Goal: Navigation & Orientation: Find specific page/section

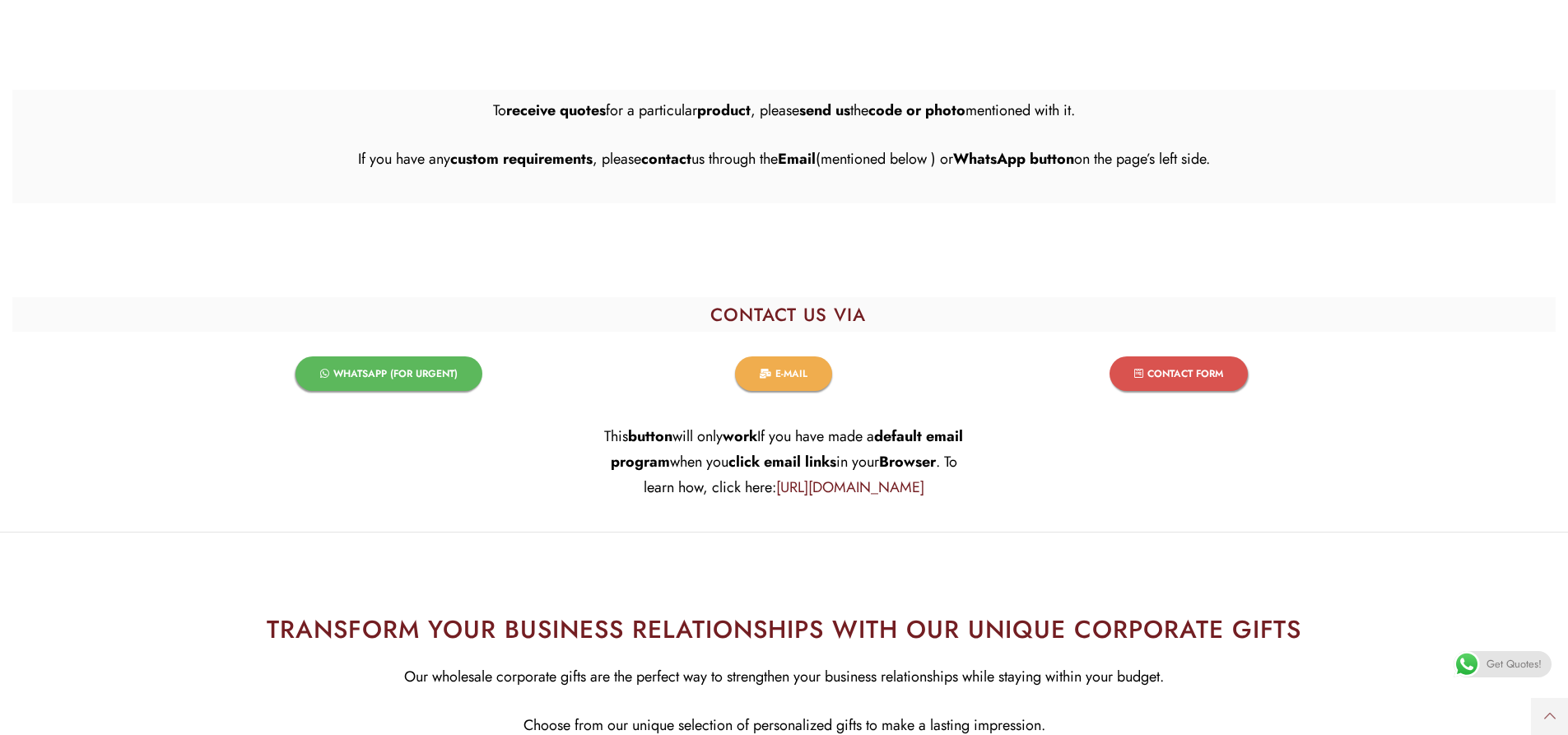
scroll to position [3951, 0]
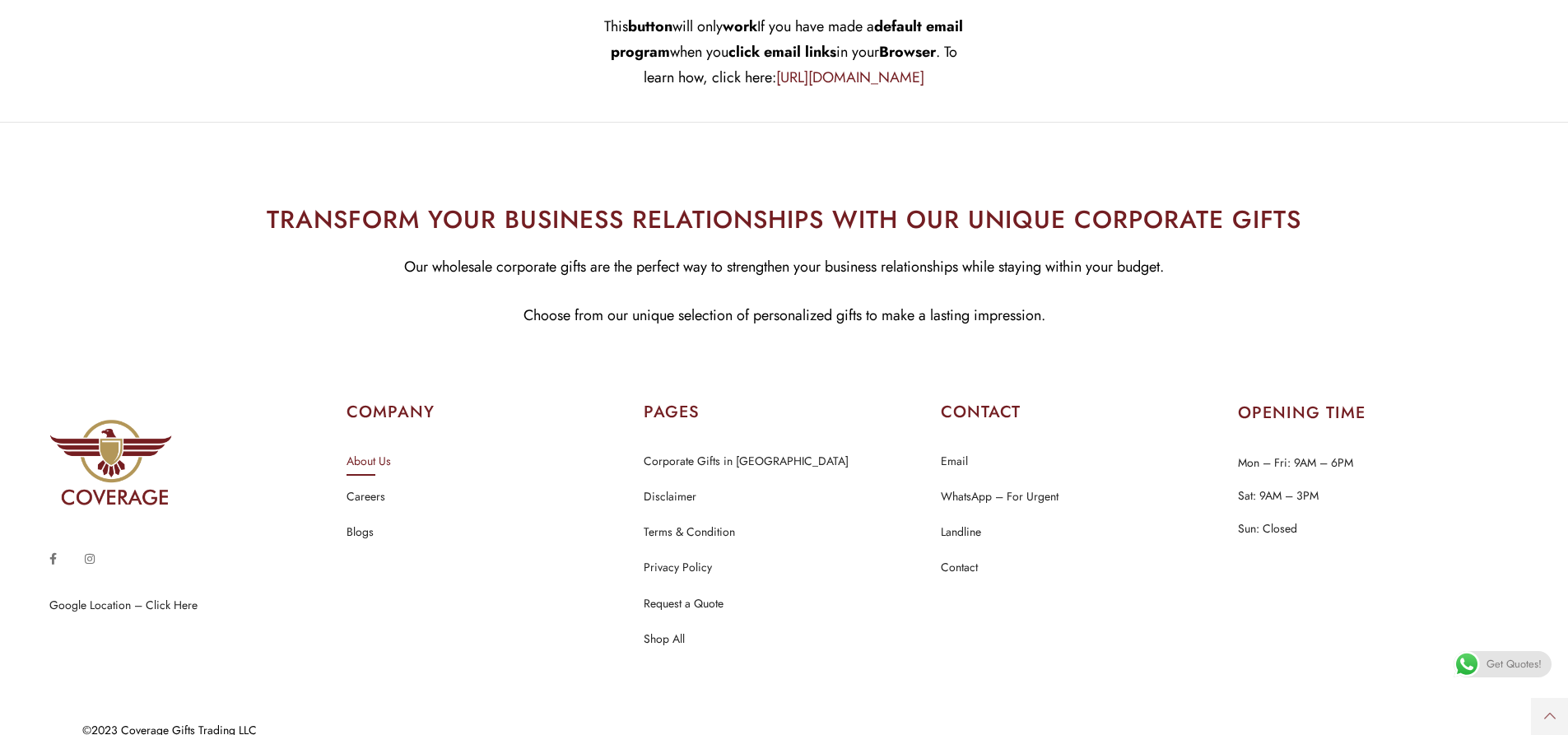
click at [368, 451] on link "About Us" at bounding box center [368, 461] width 44 height 22
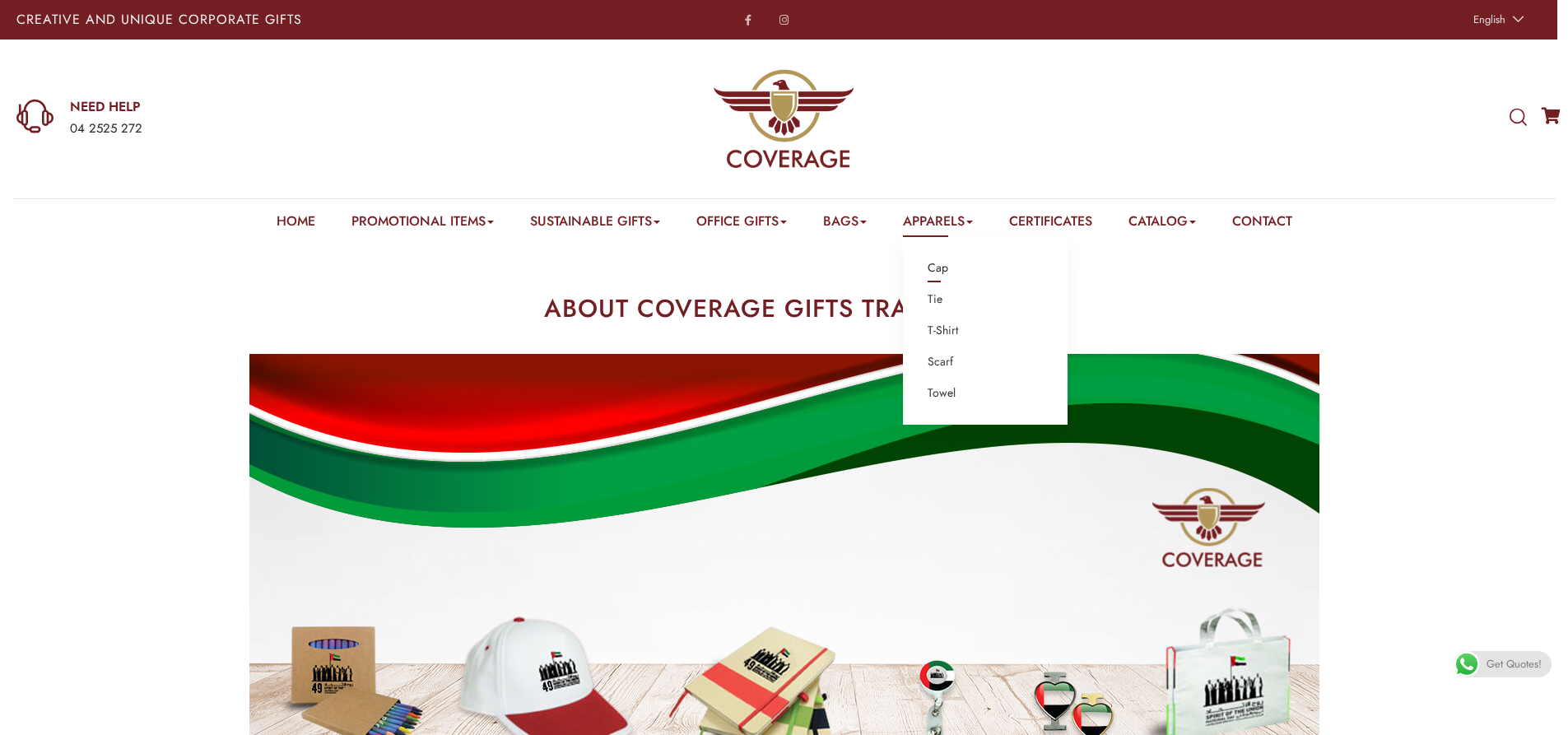
click at [944, 266] on link "Cap" at bounding box center [938, 268] width 21 height 22
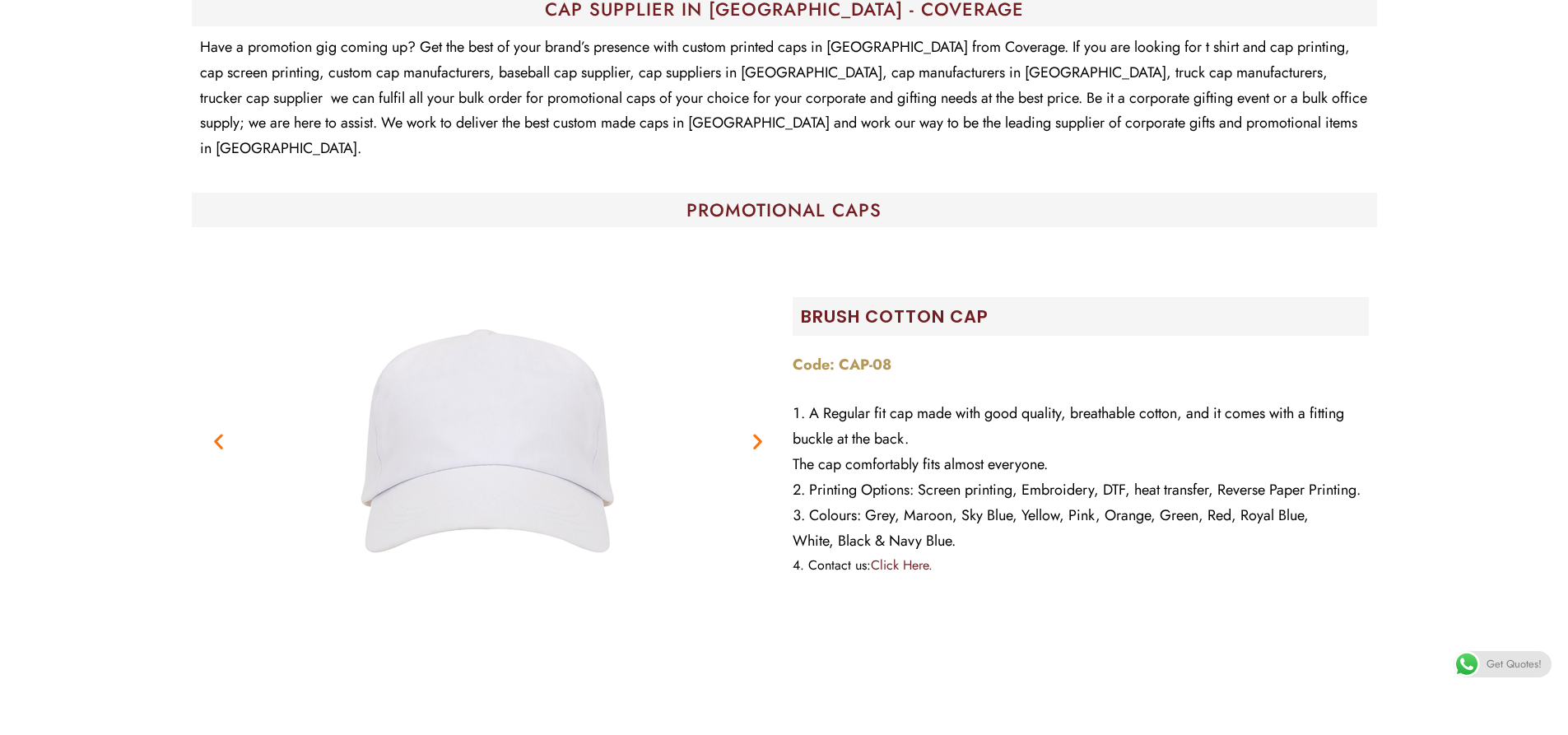
scroll to position [329, 0]
click at [756, 431] on icon "Next slide" at bounding box center [757, 441] width 21 height 21
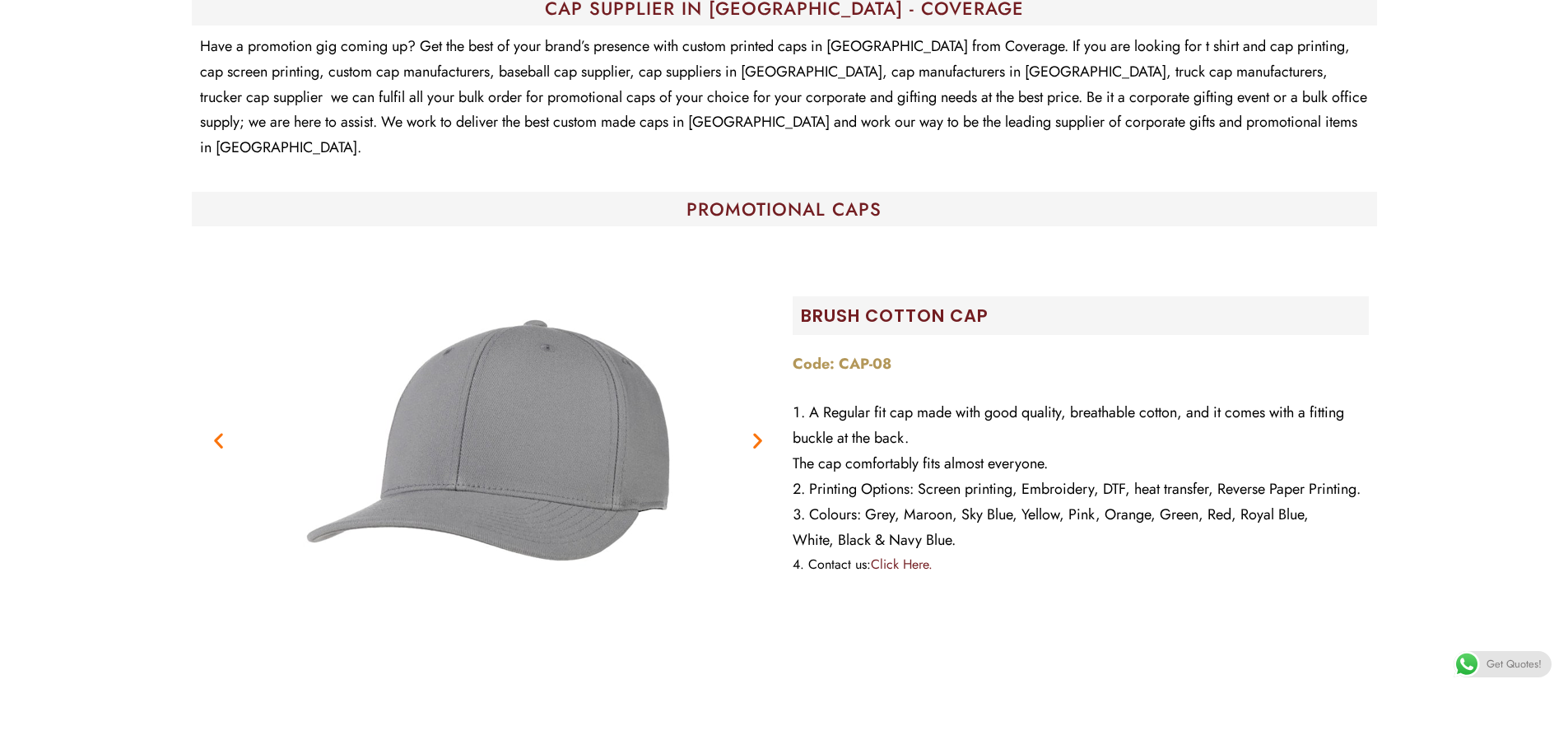
click at [756, 431] on icon "Next slide" at bounding box center [757, 441] width 21 height 21
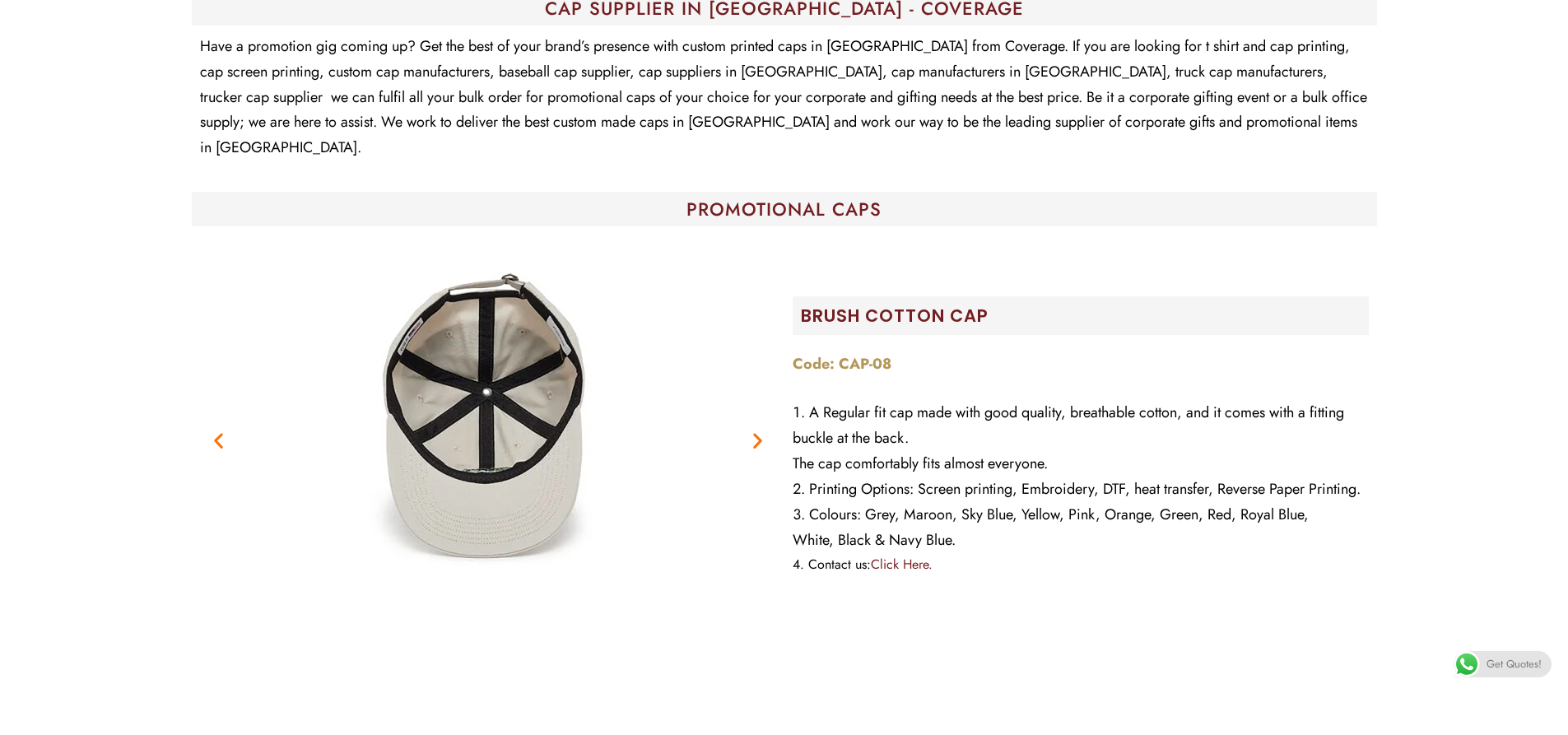
click at [756, 431] on icon "Next slide" at bounding box center [757, 441] width 21 height 21
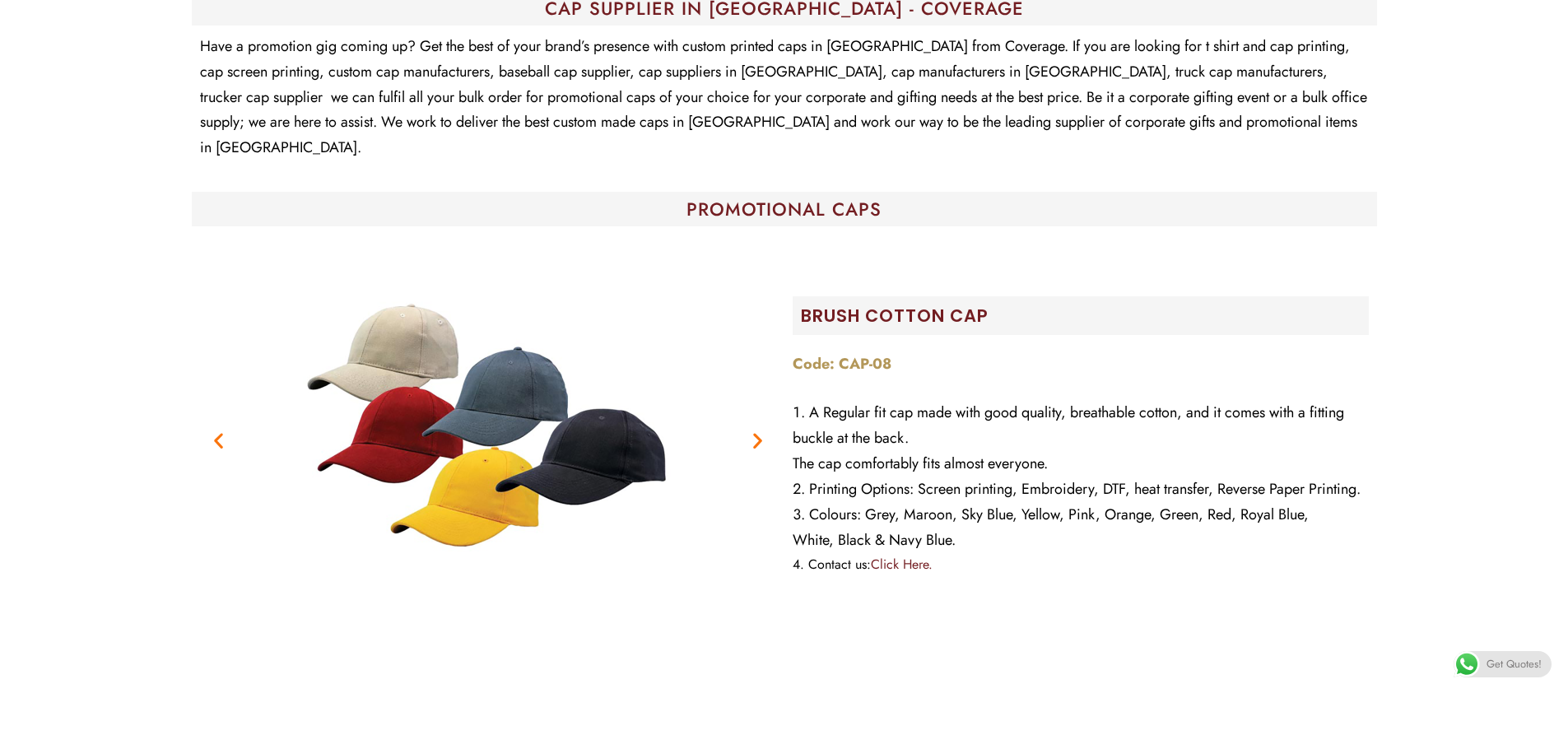
click at [756, 431] on icon "Next slide" at bounding box center [757, 441] width 21 height 21
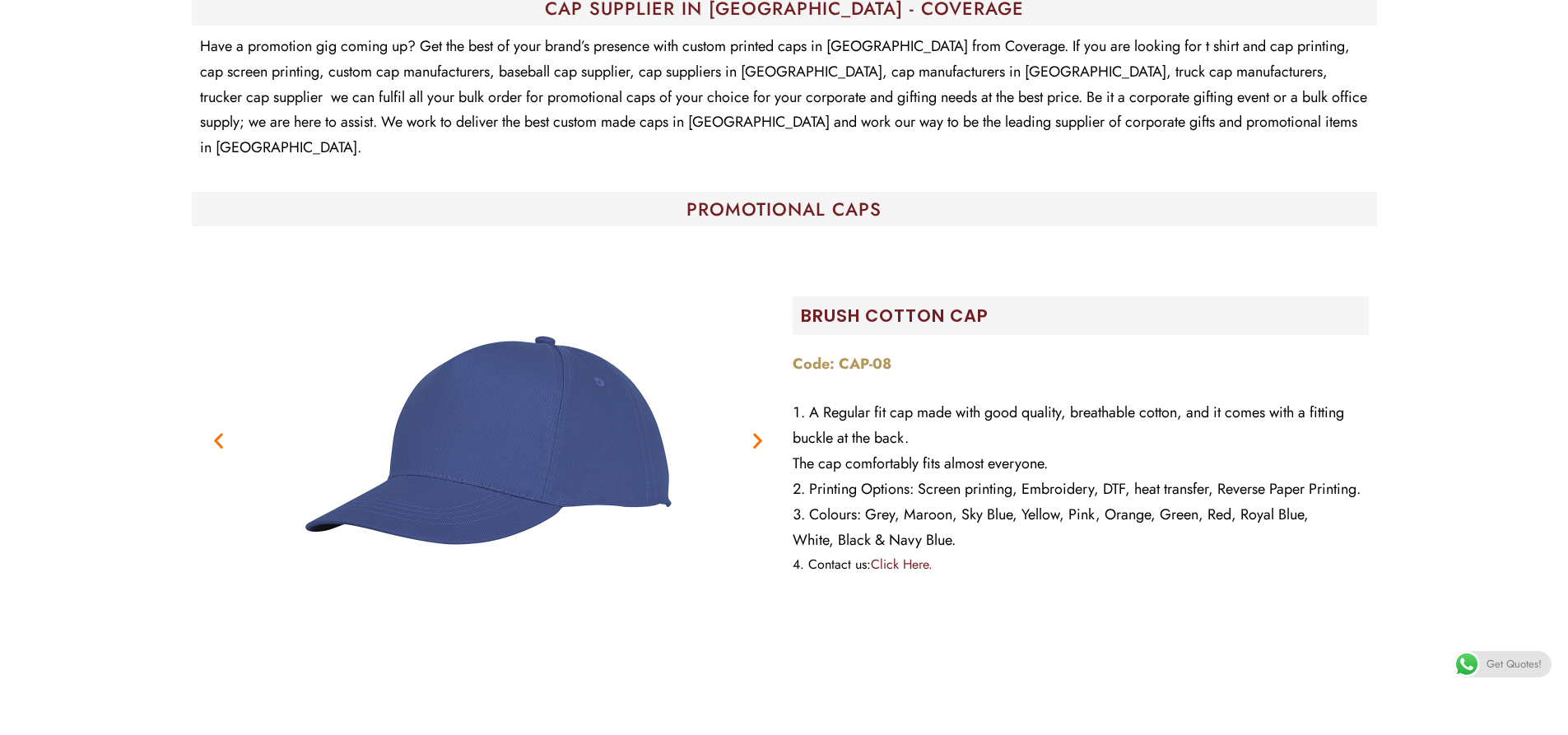
click at [756, 431] on icon "Next slide" at bounding box center [757, 441] width 21 height 21
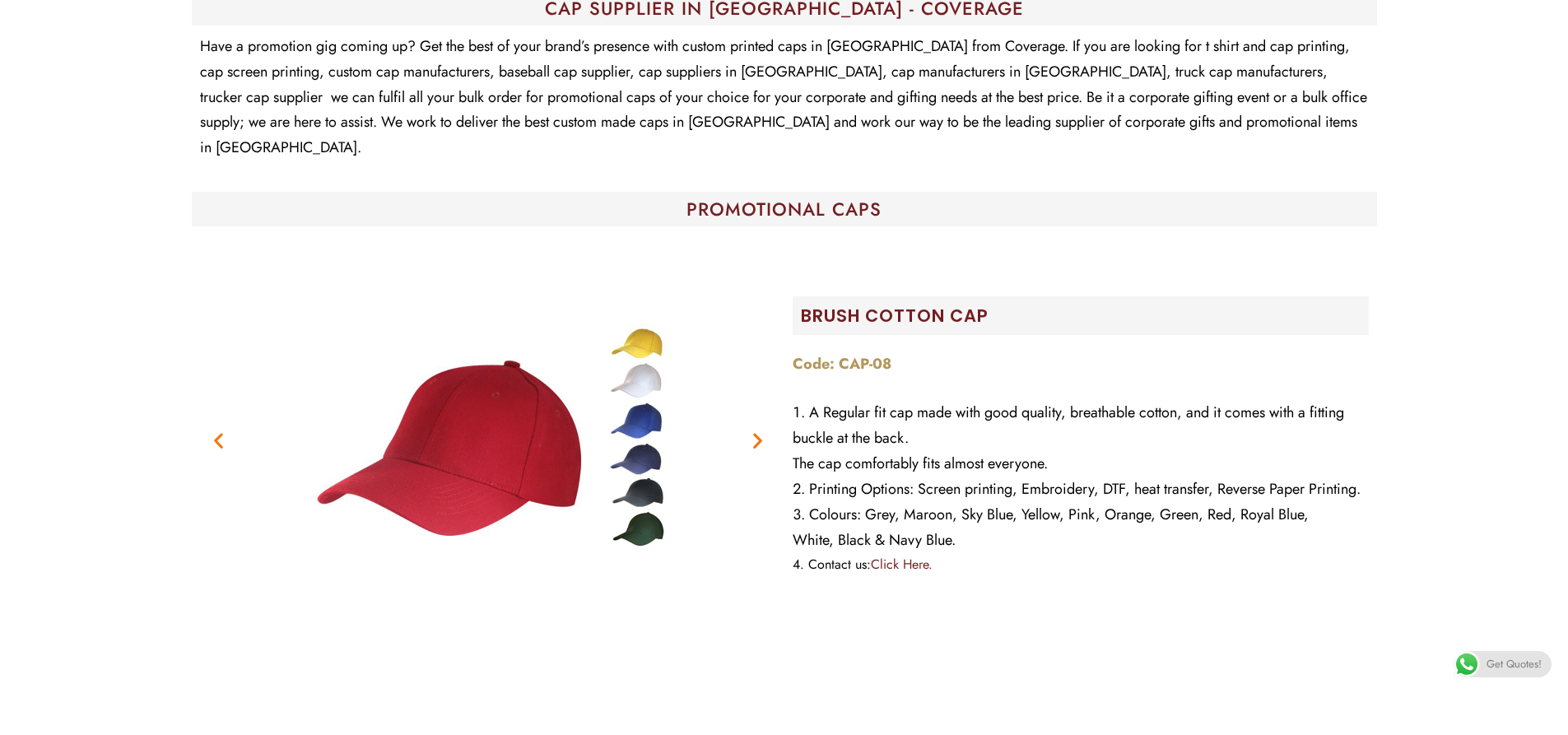
click at [756, 431] on icon "Next slide" at bounding box center [757, 441] width 21 height 21
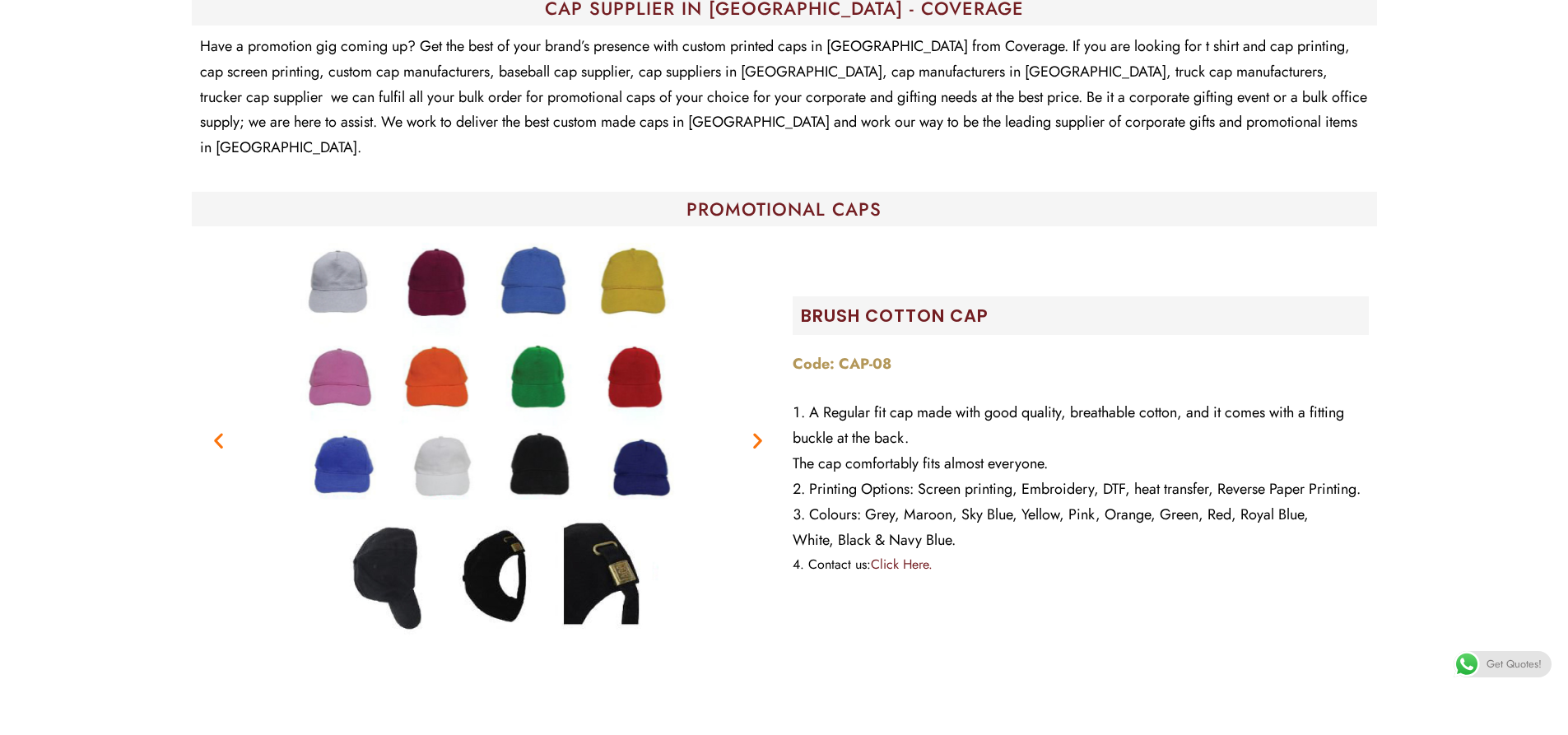
click at [756, 431] on icon "Next slide" at bounding box center [757, 441] width 21 height 21
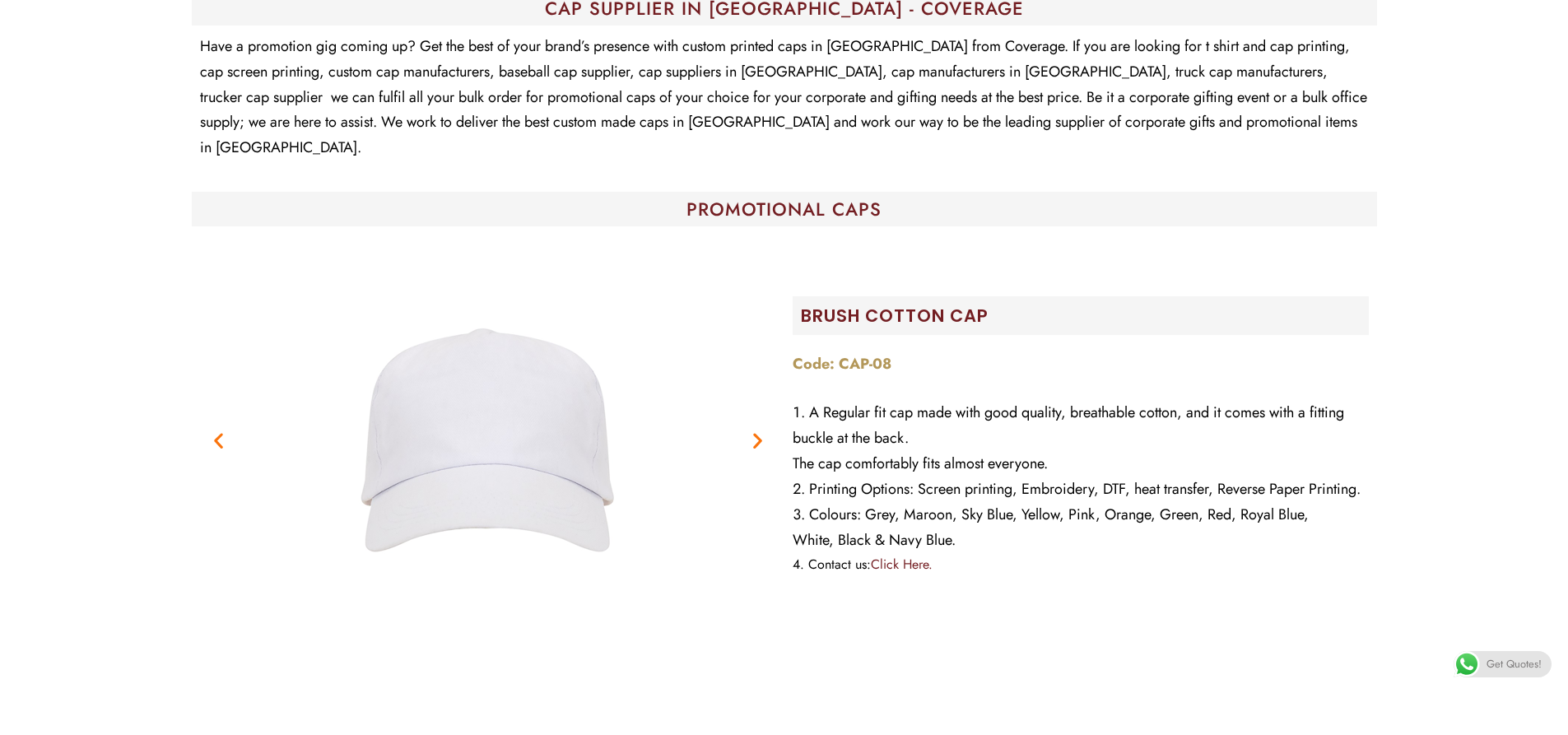
click at [756, 431] on icon "Next slide" at bounding box center [757, 441] width 21 height 21
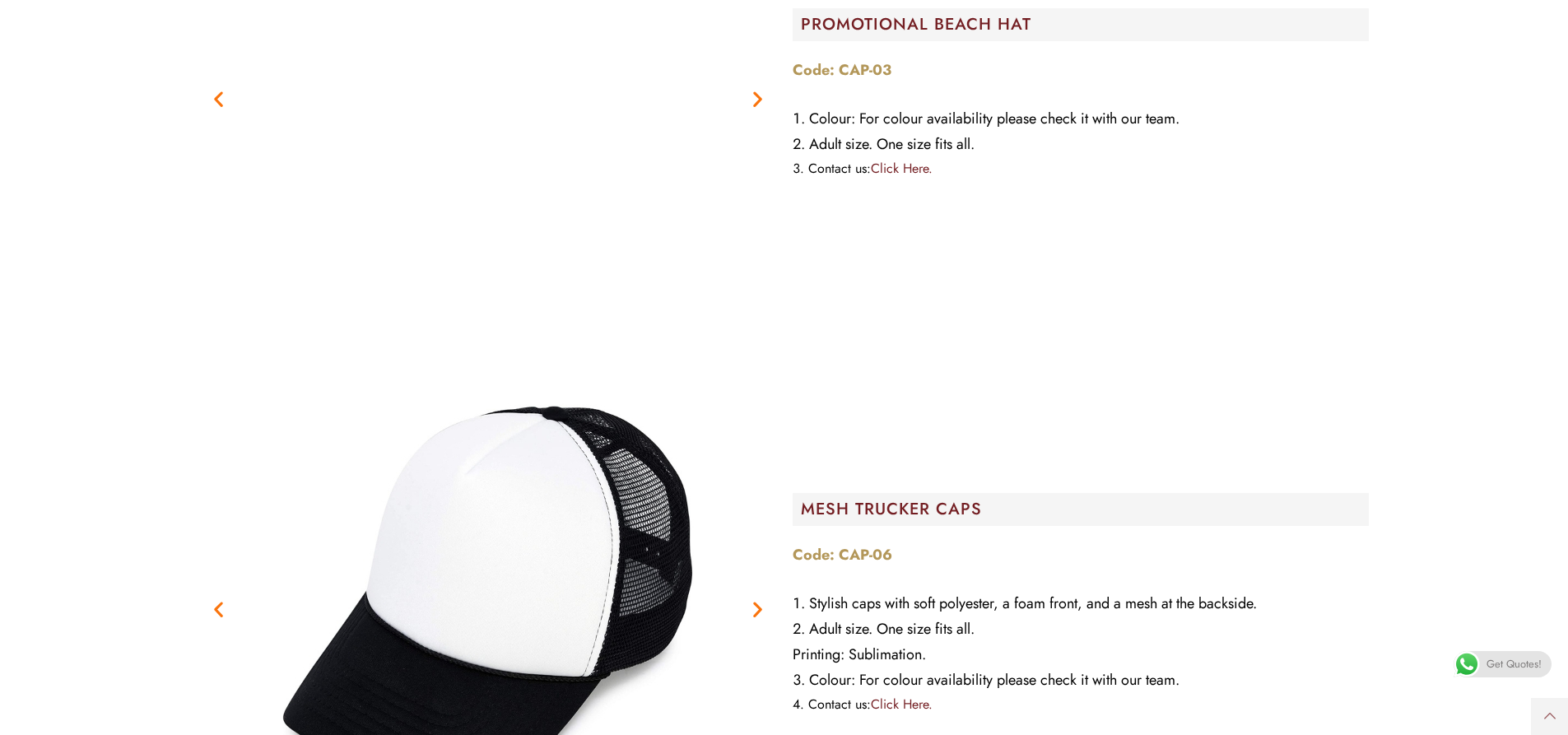
scroll to position [2635, 0]
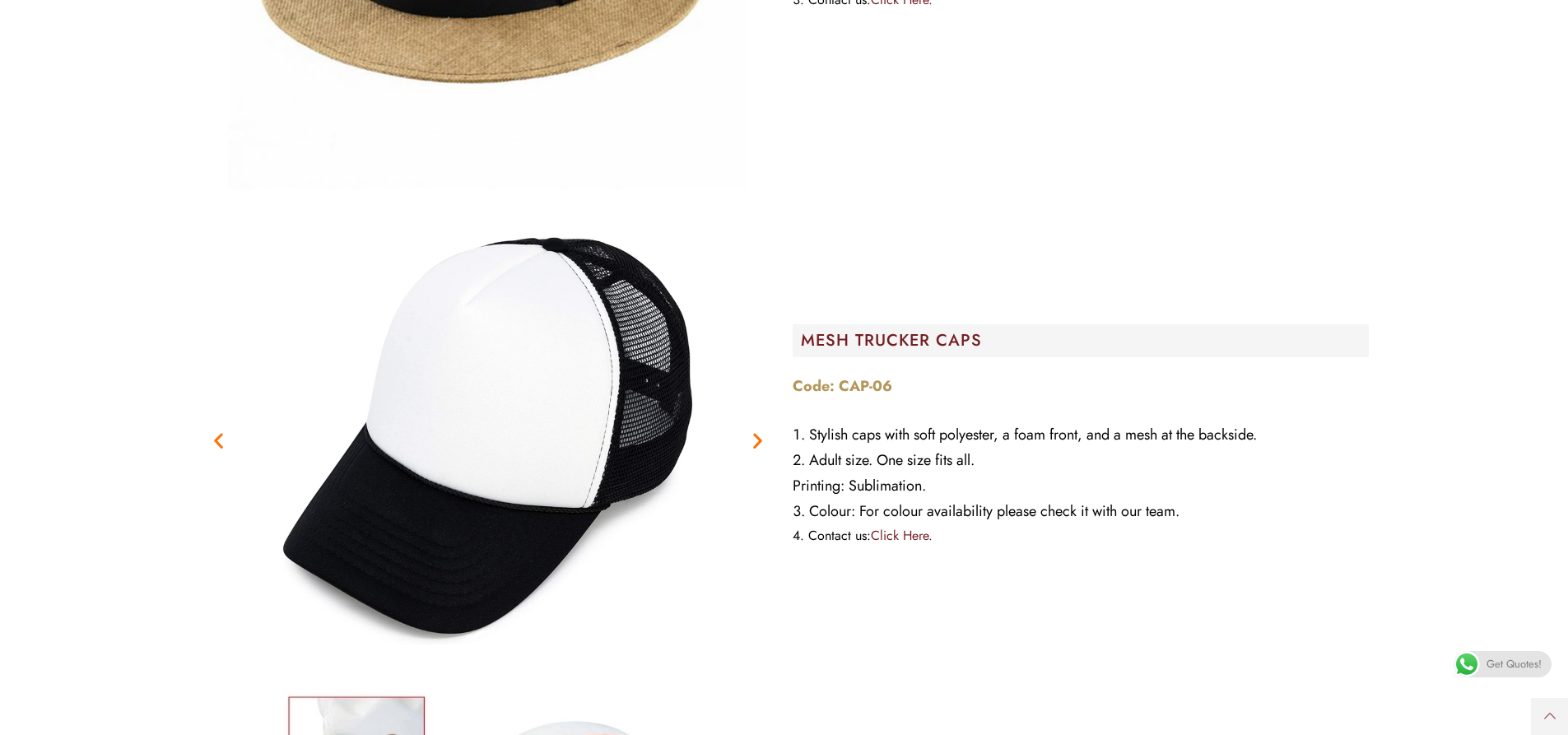
click at [759, 431] on icon "Next slide" at bounding box center [757, 441] width 21 height 21
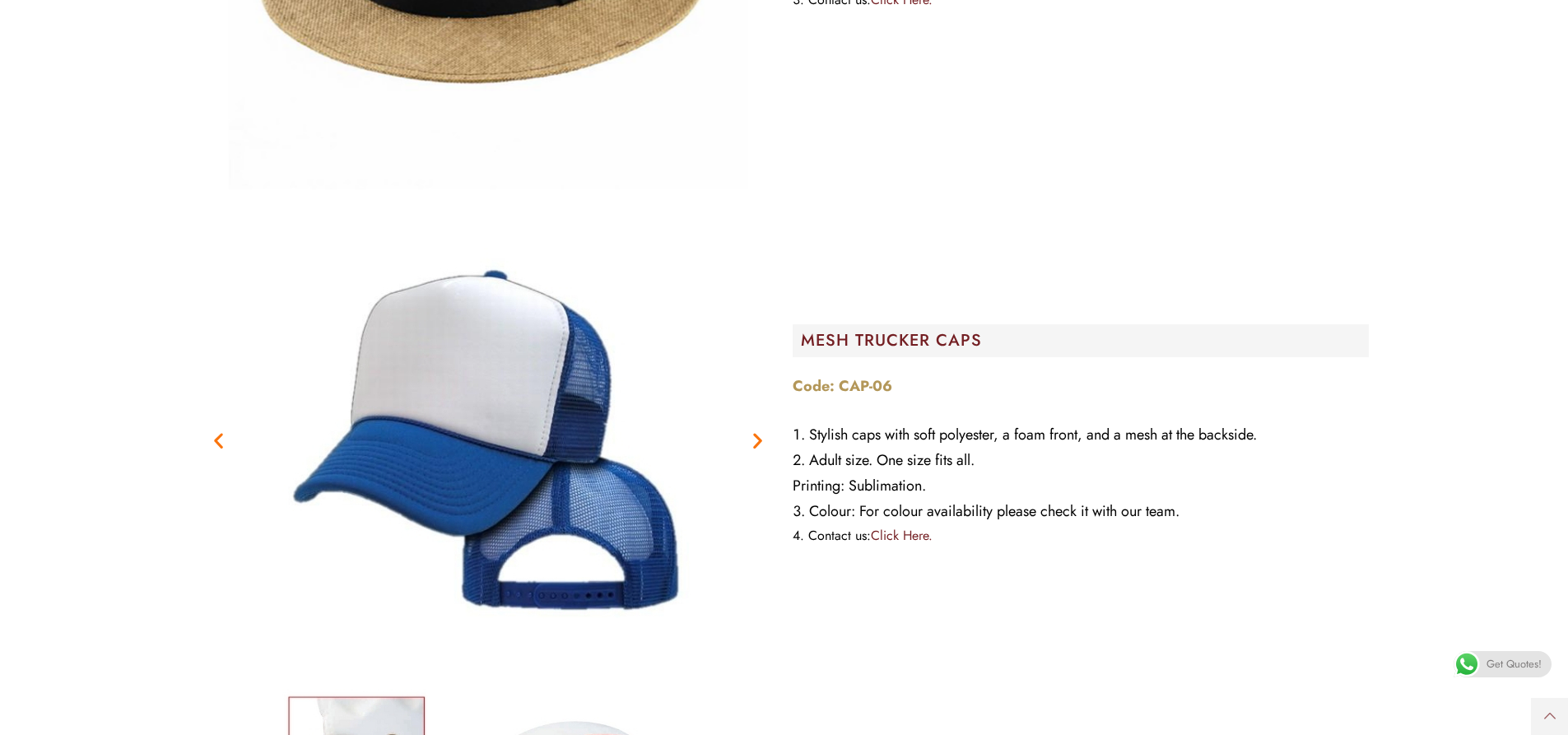
click at [759, 431] on icon "Next slide" at bounding box center [757, 441] width 21 height 21
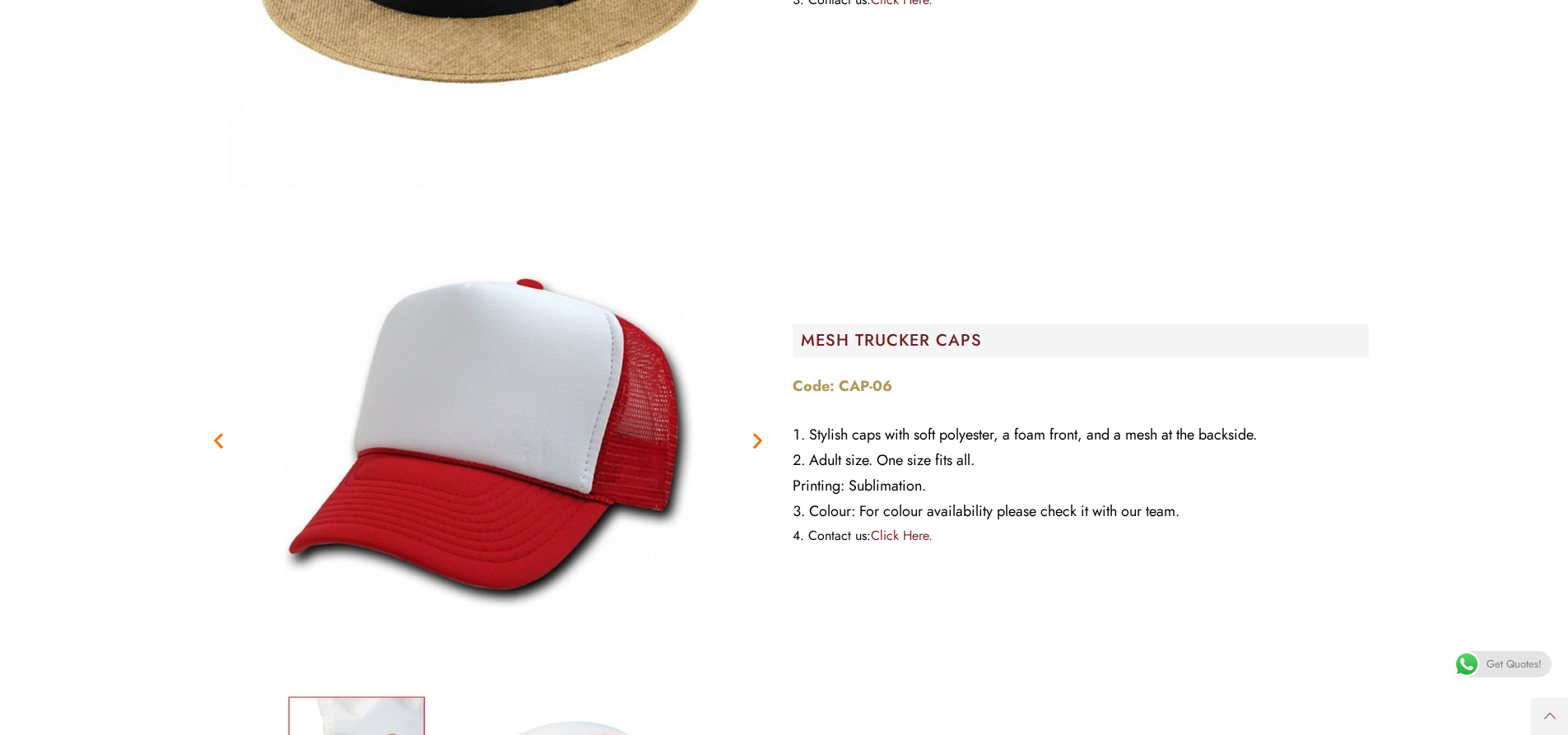
click at [759, 431] on icon "Next slide" at bounding box center [757, 441] width 21 height 21
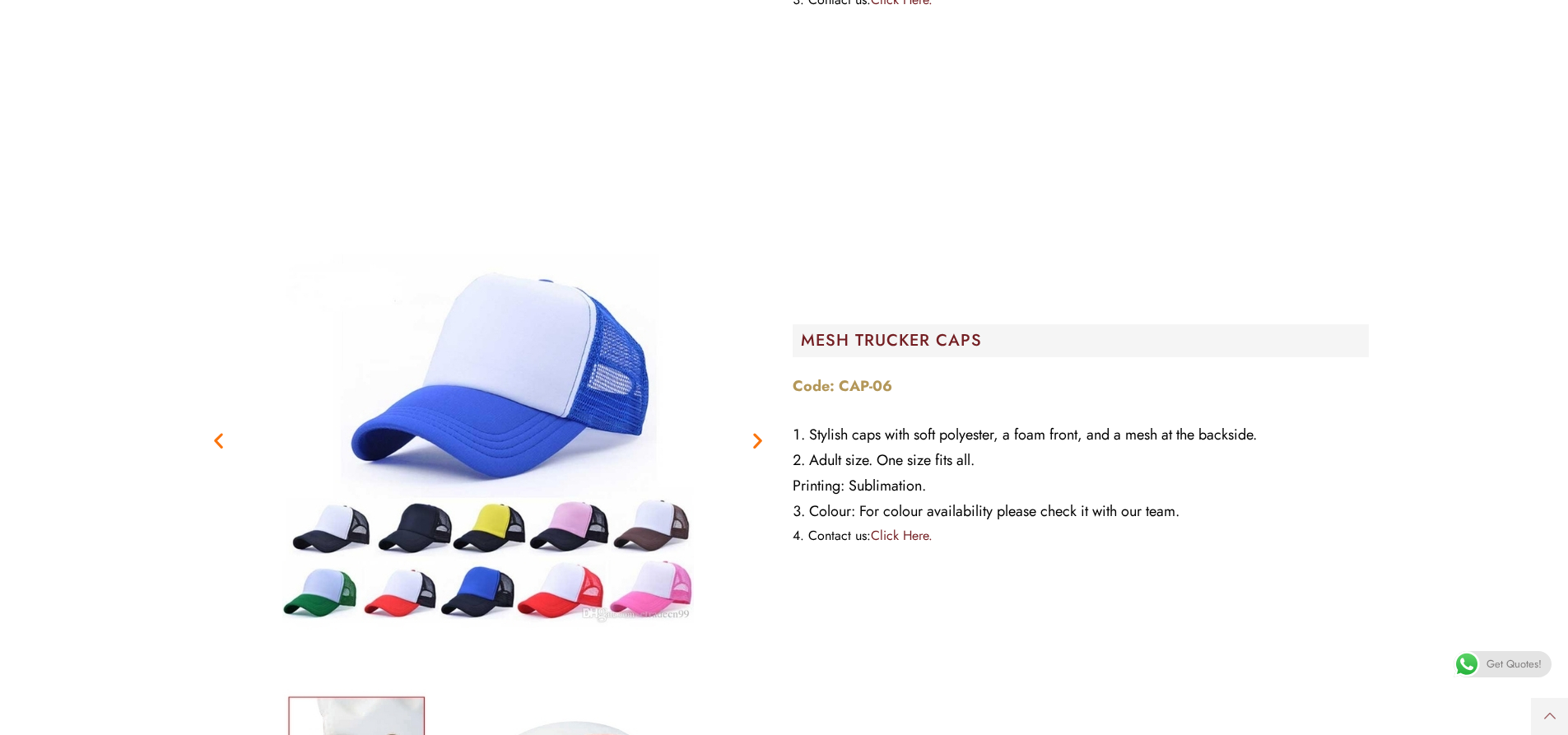
click at [759, 431] on icon "Next slide" at bounding box center [757, 441] width 21 height 21
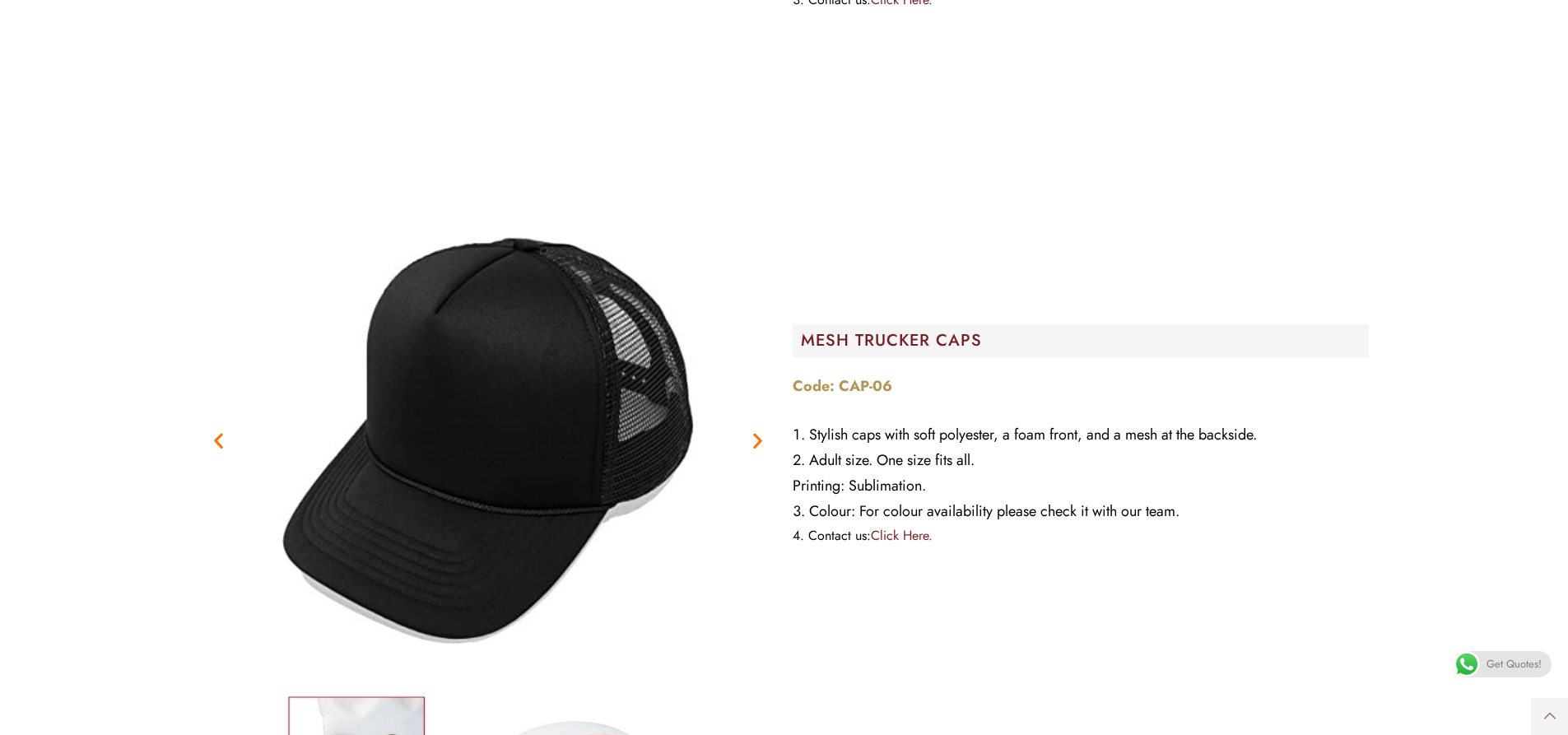
click at [759, 431] on icon "Next slide" at bounding box center [757, 441] width 21 height 21
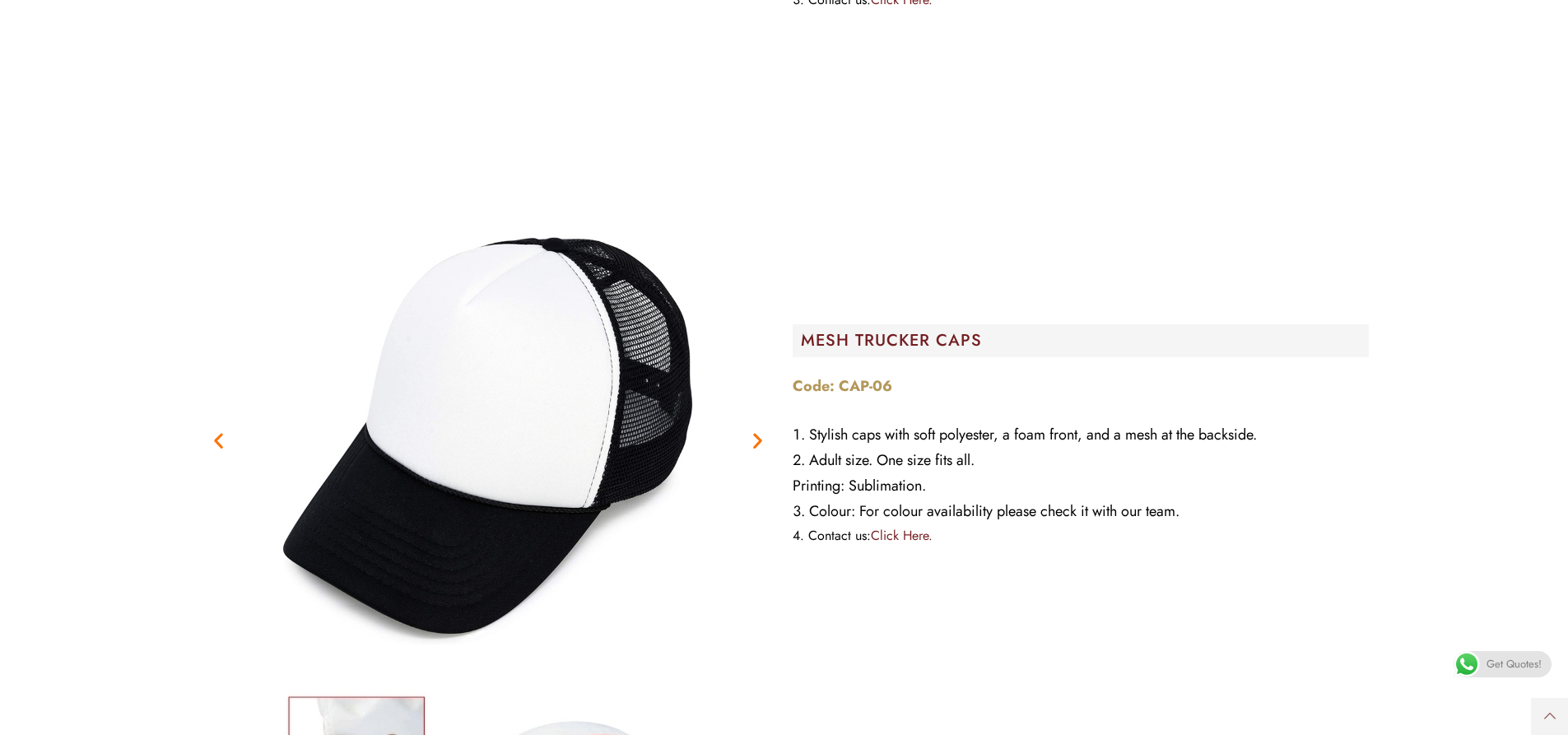
click at [759, 431] on icon "Next slide" at bounding box center [757, 441] width 21 height 21
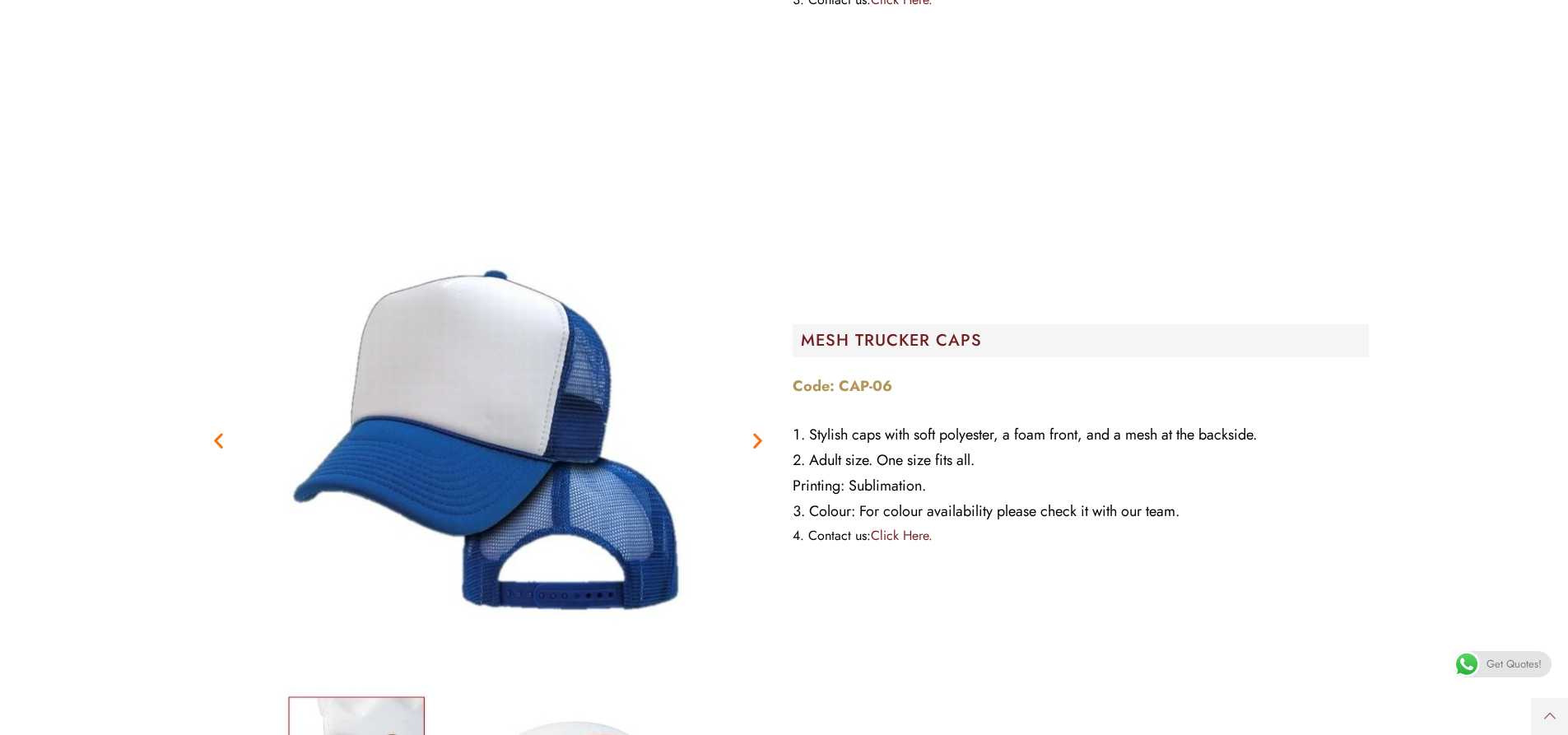
click at [759, 431] on icon "Next slide" at bounding box center [757, 441] width 21 height 21
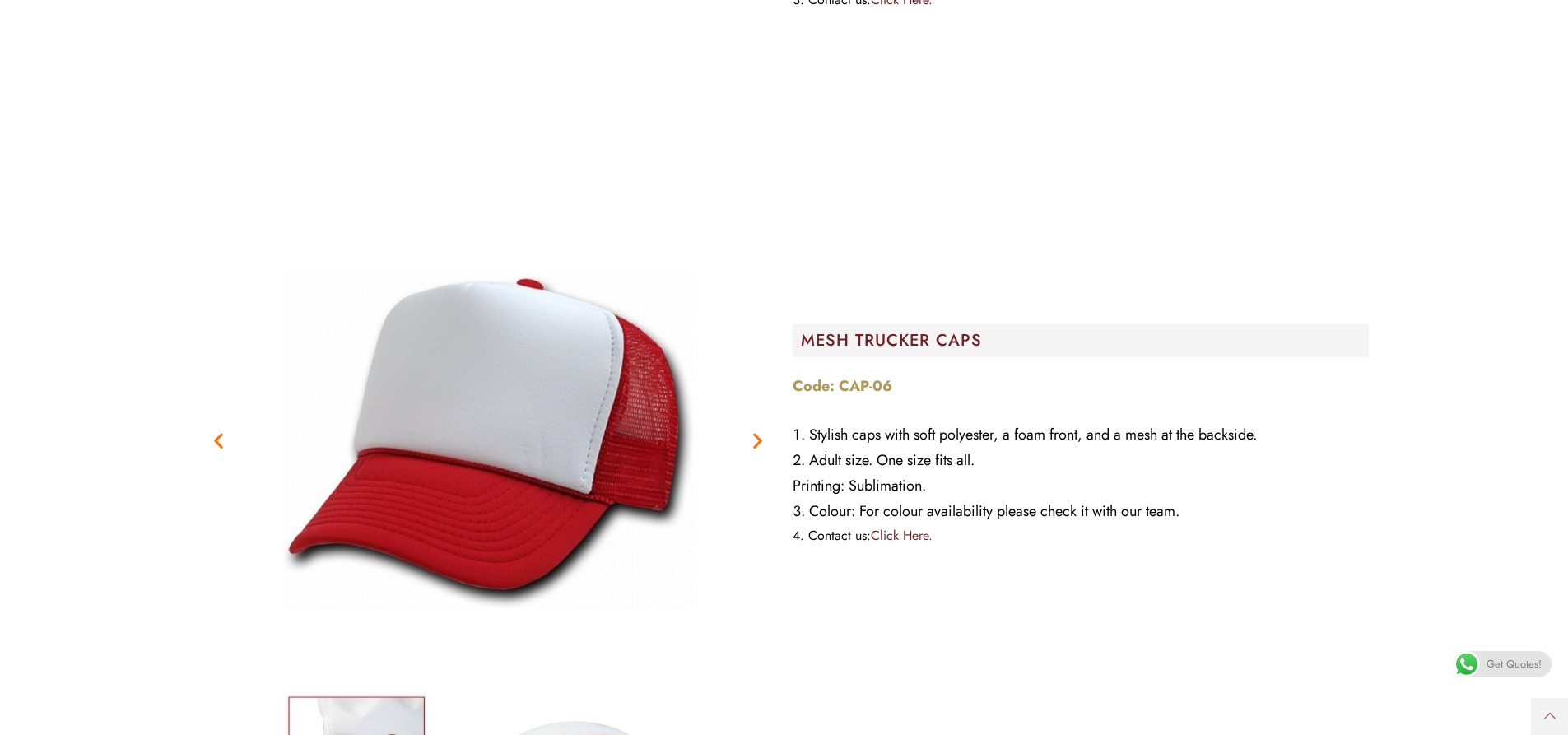
click at [759, 431] on icon "Next slide" at bounding box center [757, 441] width 21 height 21
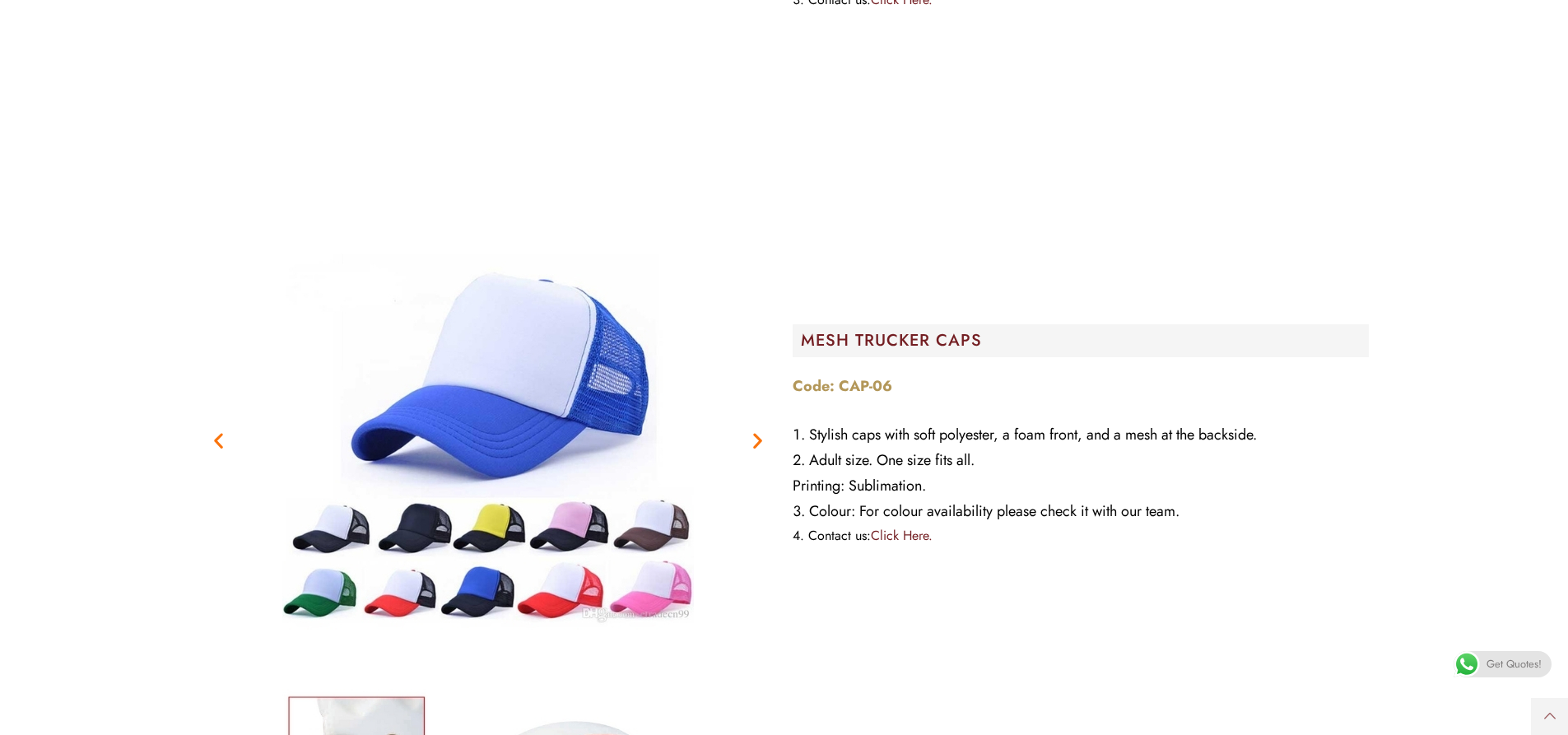
click at [759, 431] on icon "Next slide" at bounding box center [757, 441] width 21 height 21
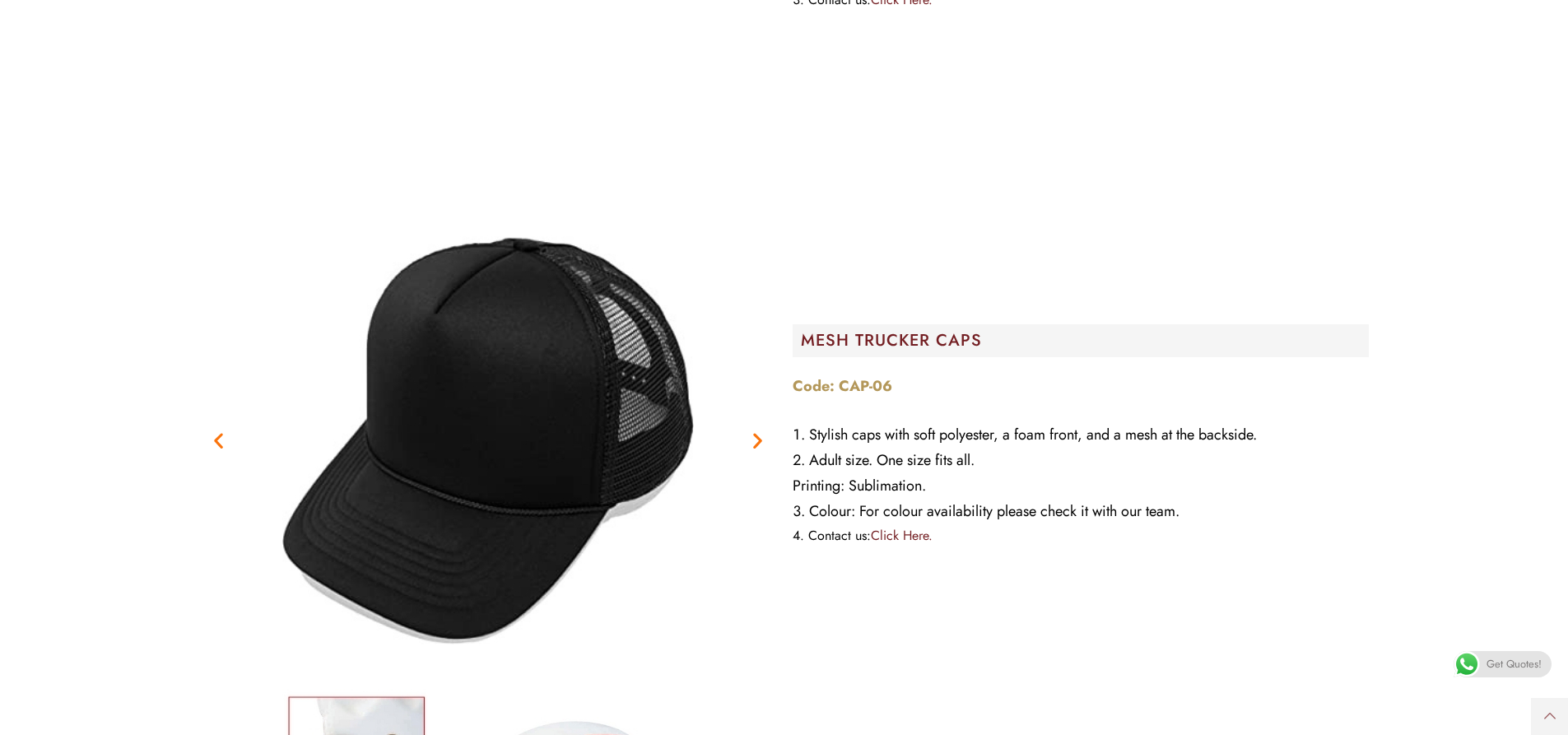
click at [759, 431] on icon "Next slide" at bounding box center [757, 441] width 21 height 21
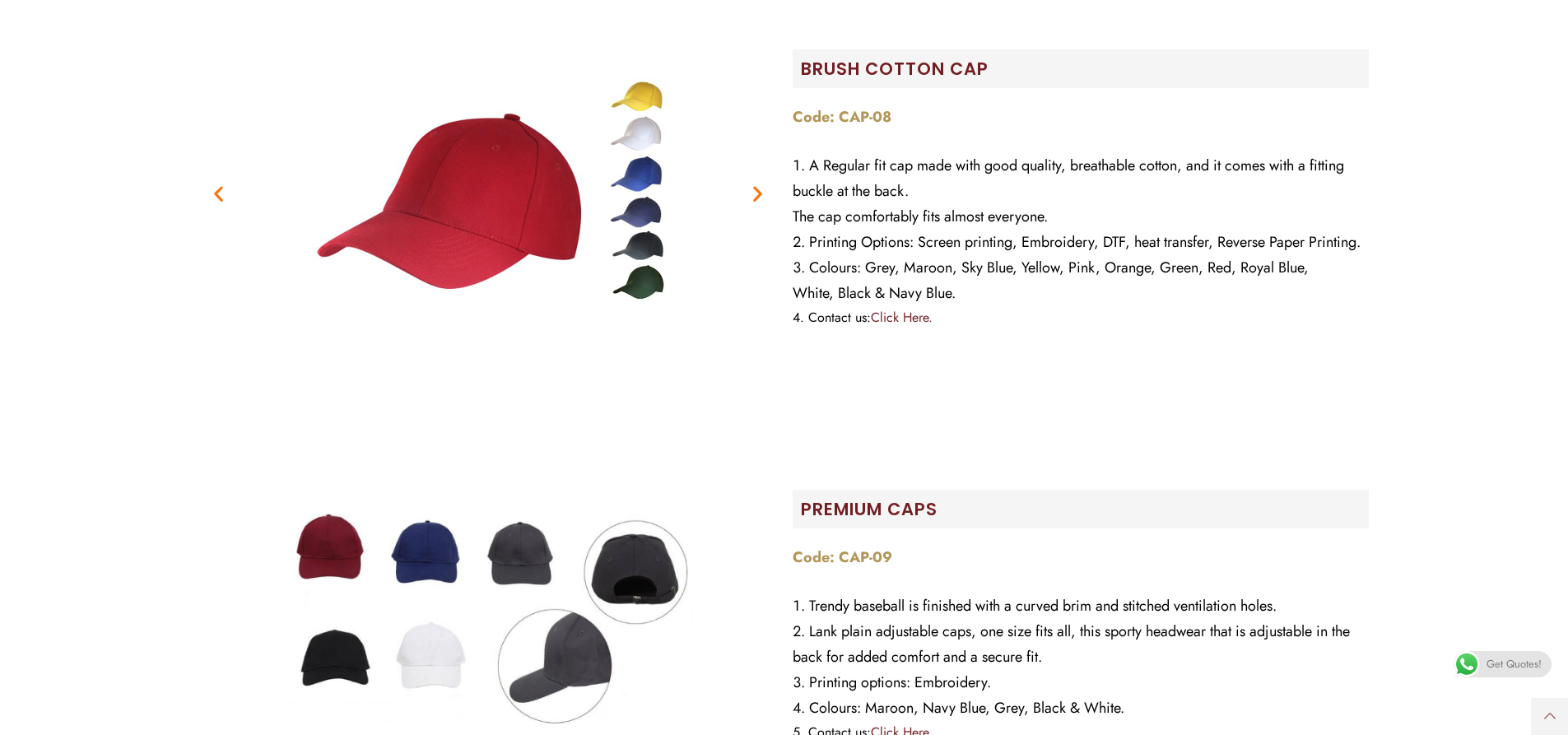
scroll to position [0, 0]
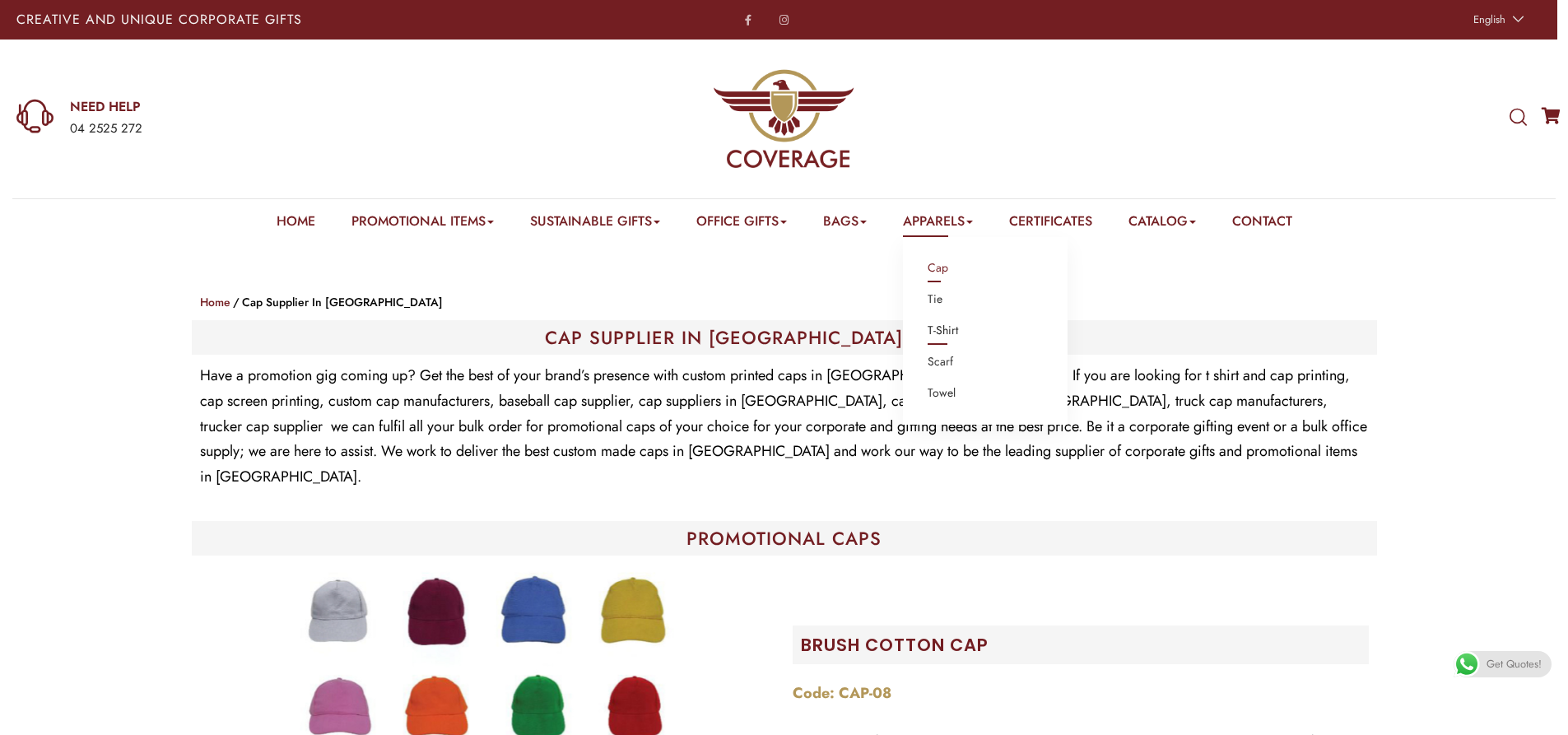
click at [956, 328] on link "T-Shirt" at bounding box center [942, 330] width 30 height 22
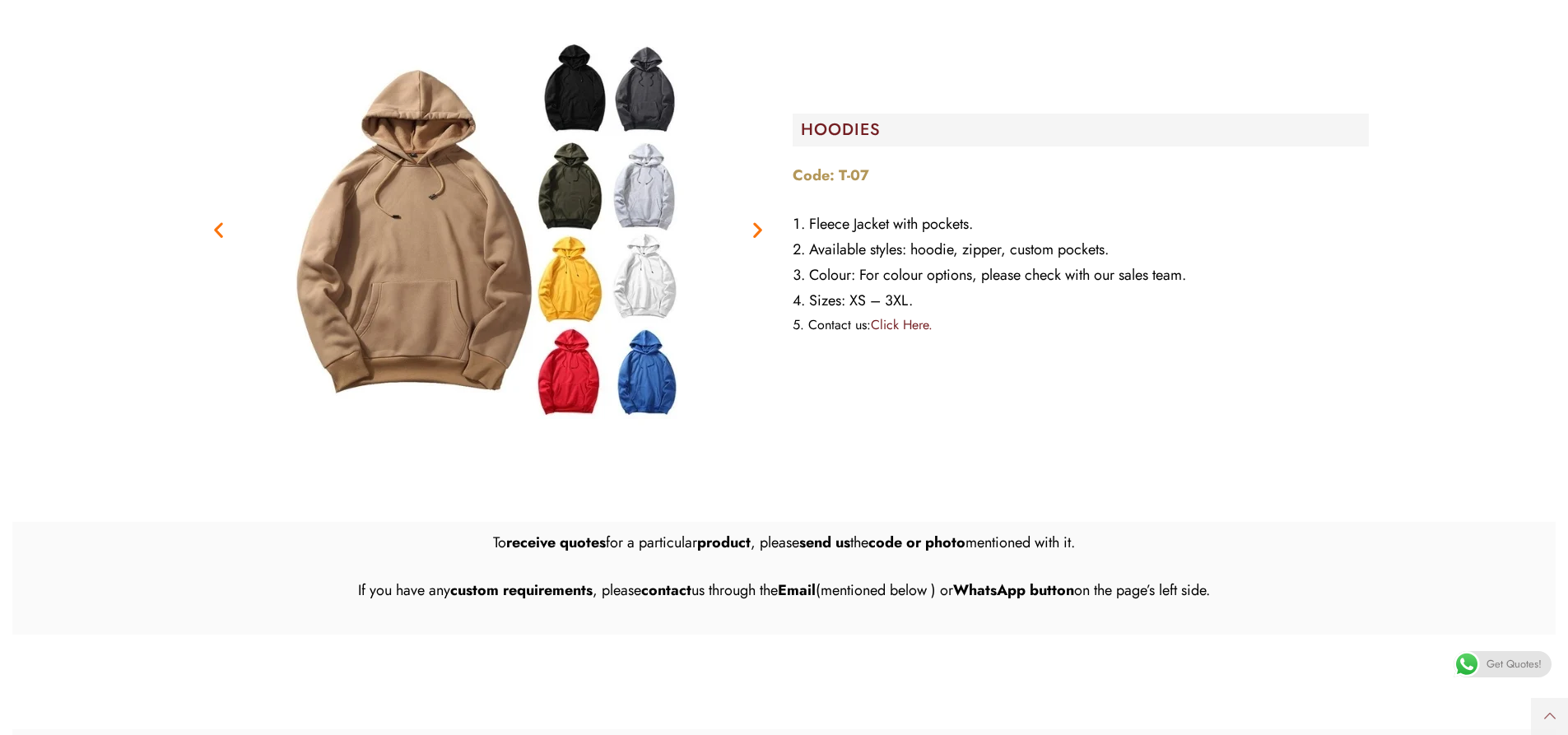
scroll to position [2635, 0]
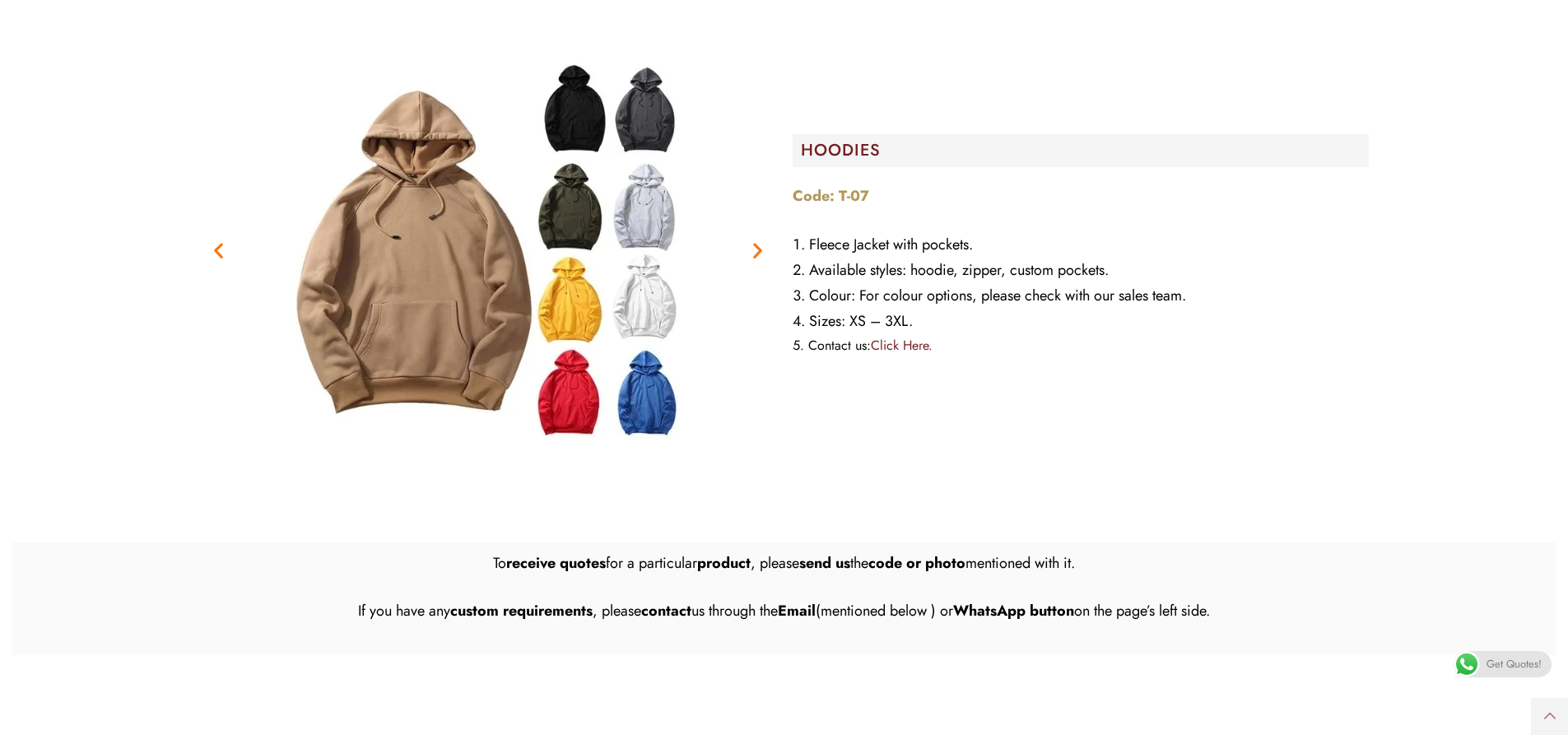
click at [757, 240] on icon "Next slide" at bounding box center [757, 250] width 21 height 21
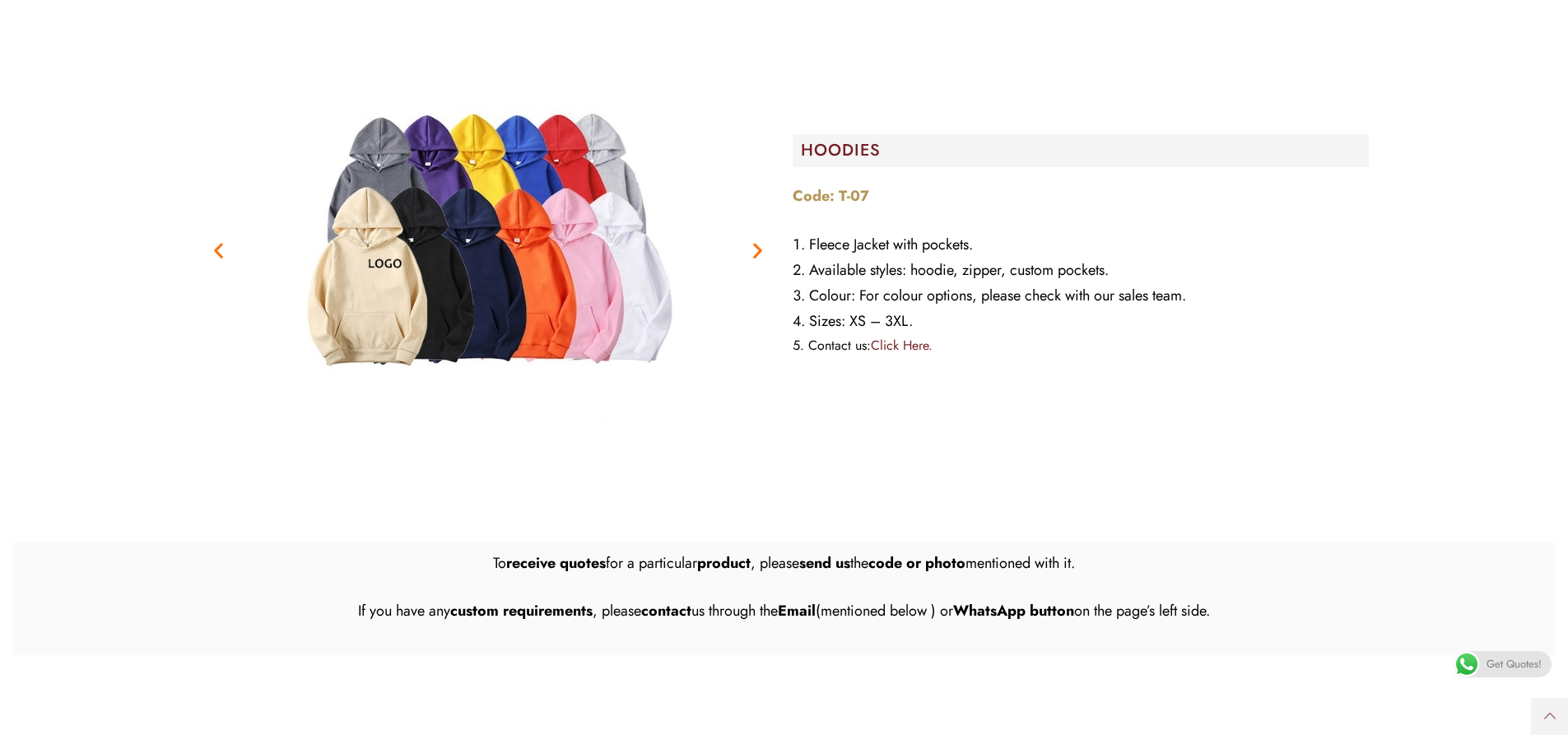
click at [756, 240] on icon "Next slide" at bounding box center [757, 250] width 21 height 21
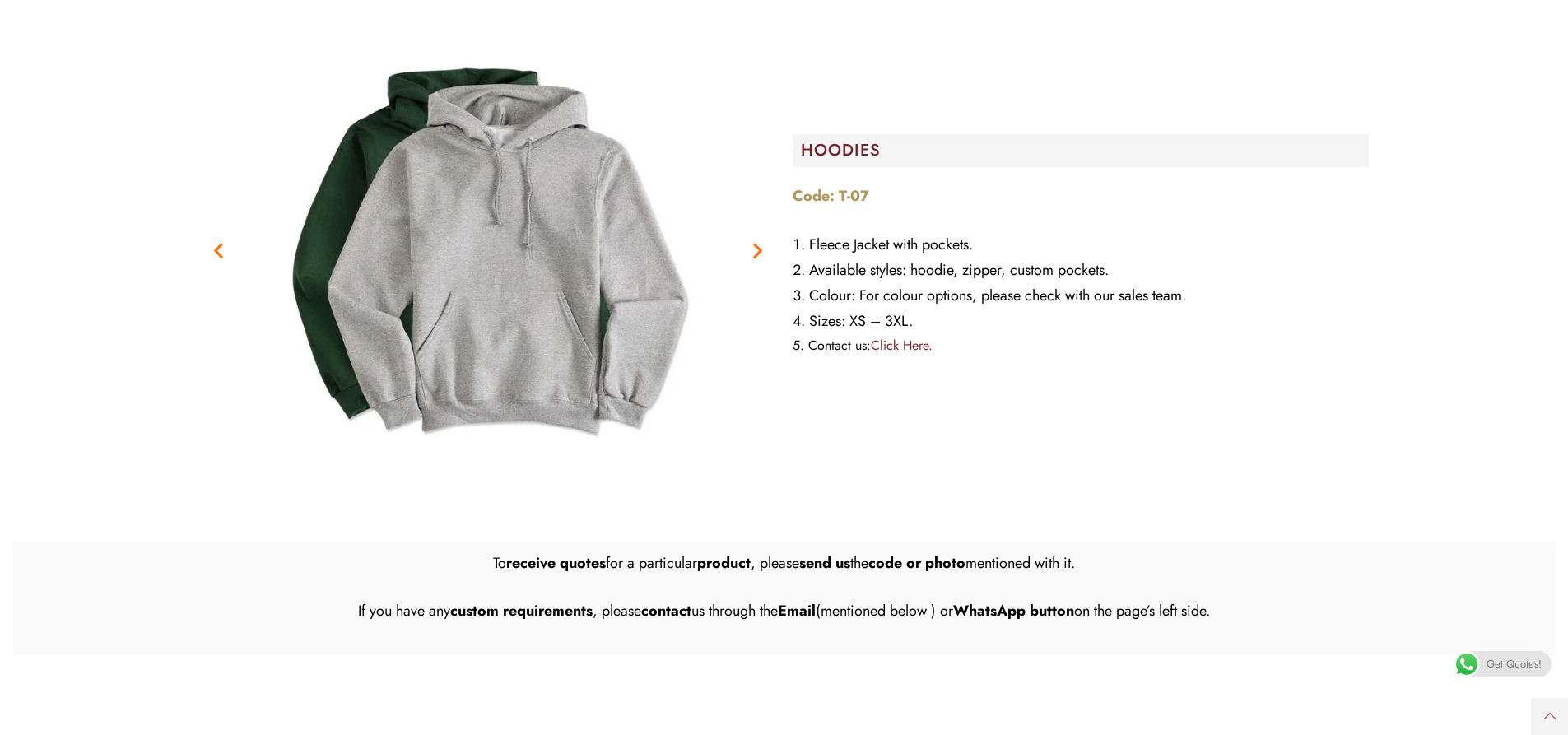
click at [756, 240] on icon "Next slide" at bounding box center [757, 250] width 21 height 21
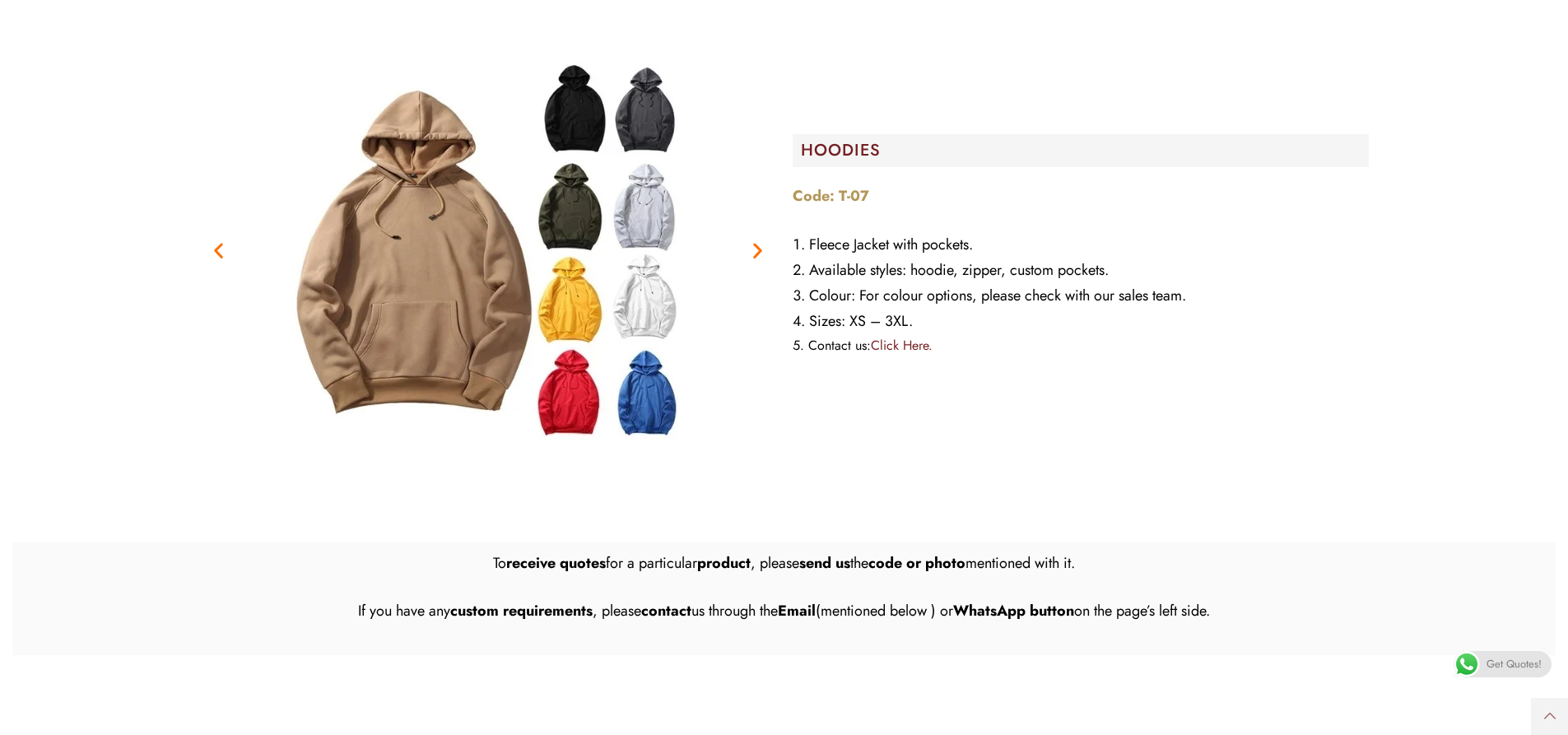
click at [756, 240] on icon "Next slide" at bounding box center [757, 250] width 21 height 21
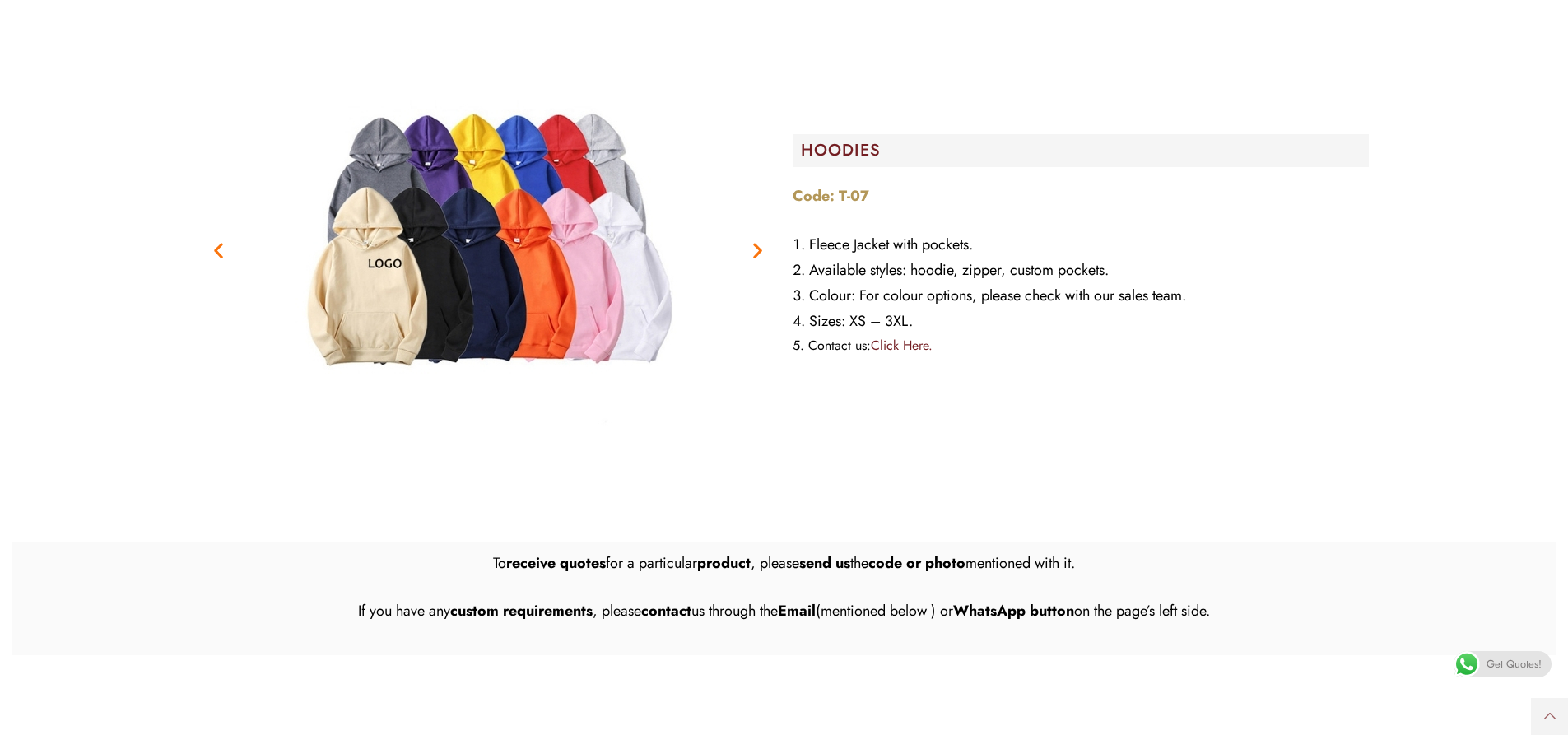
click at [756, 240] on icon "Next slide" at bounding box center [757, 250] width 21 height 21
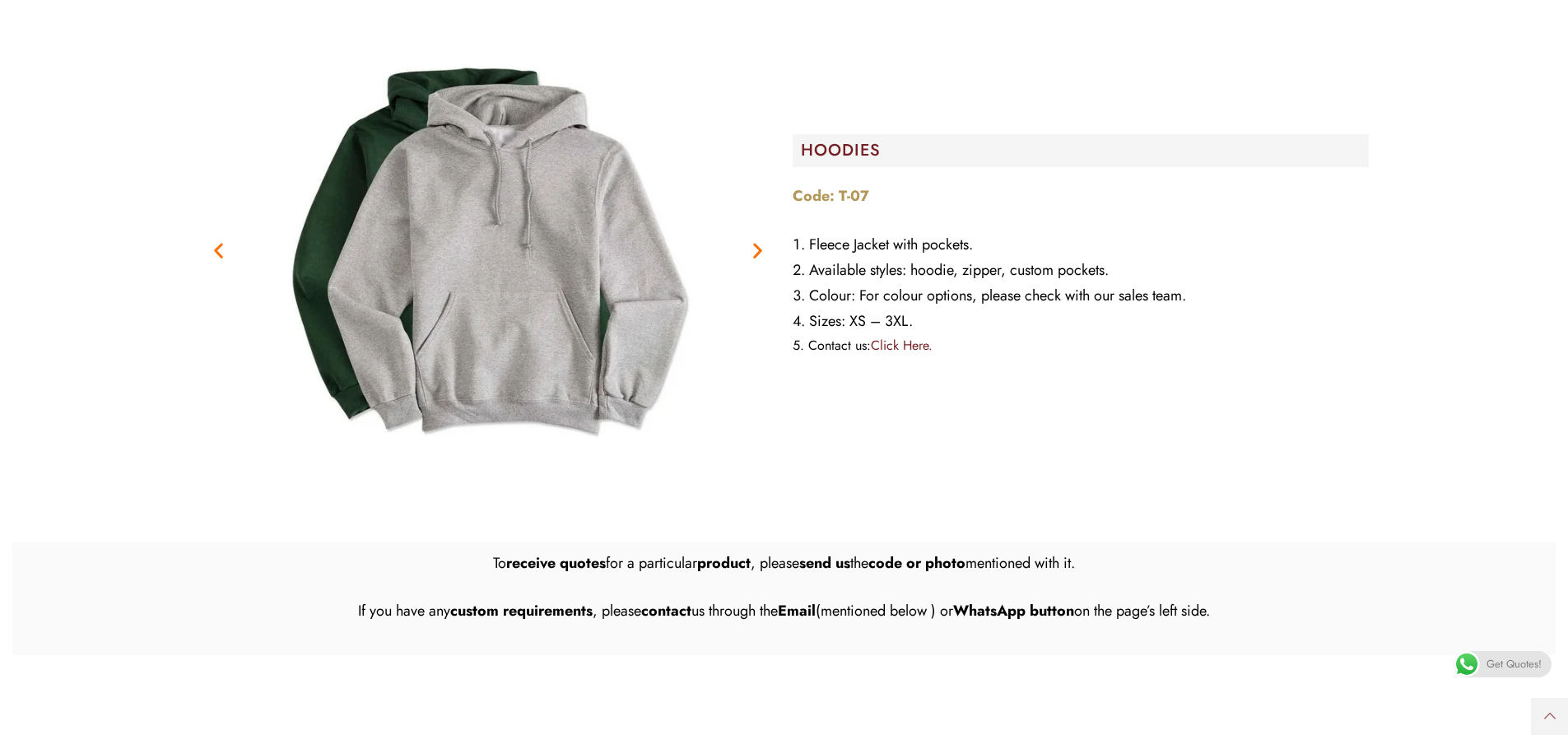
click at [756, 240] on icon "Next slide" at bounding box center [757, 250] width 21 height 21
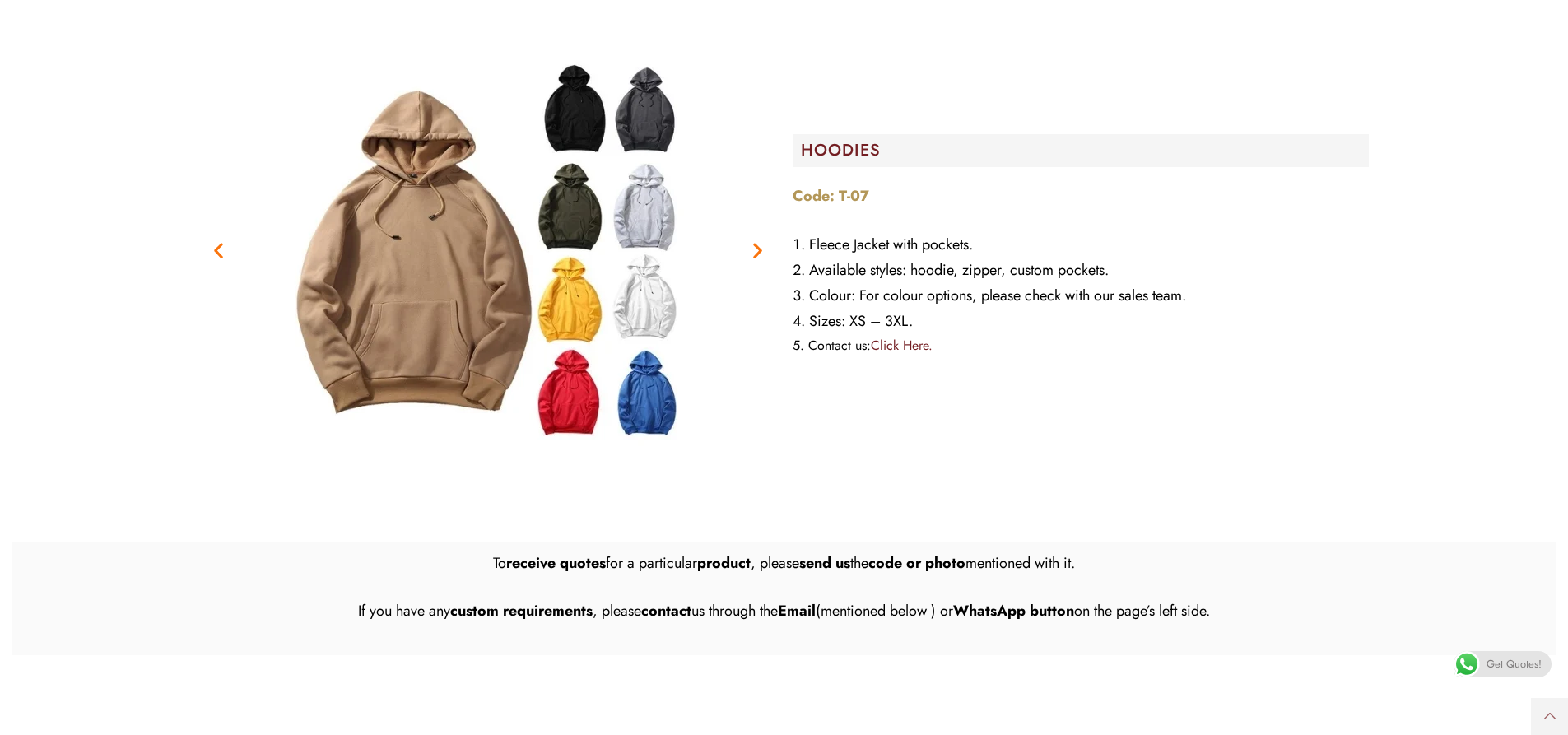
click at [756, 240] on icon "Next slide" at bounding box center [757, 250] width 21 height 21
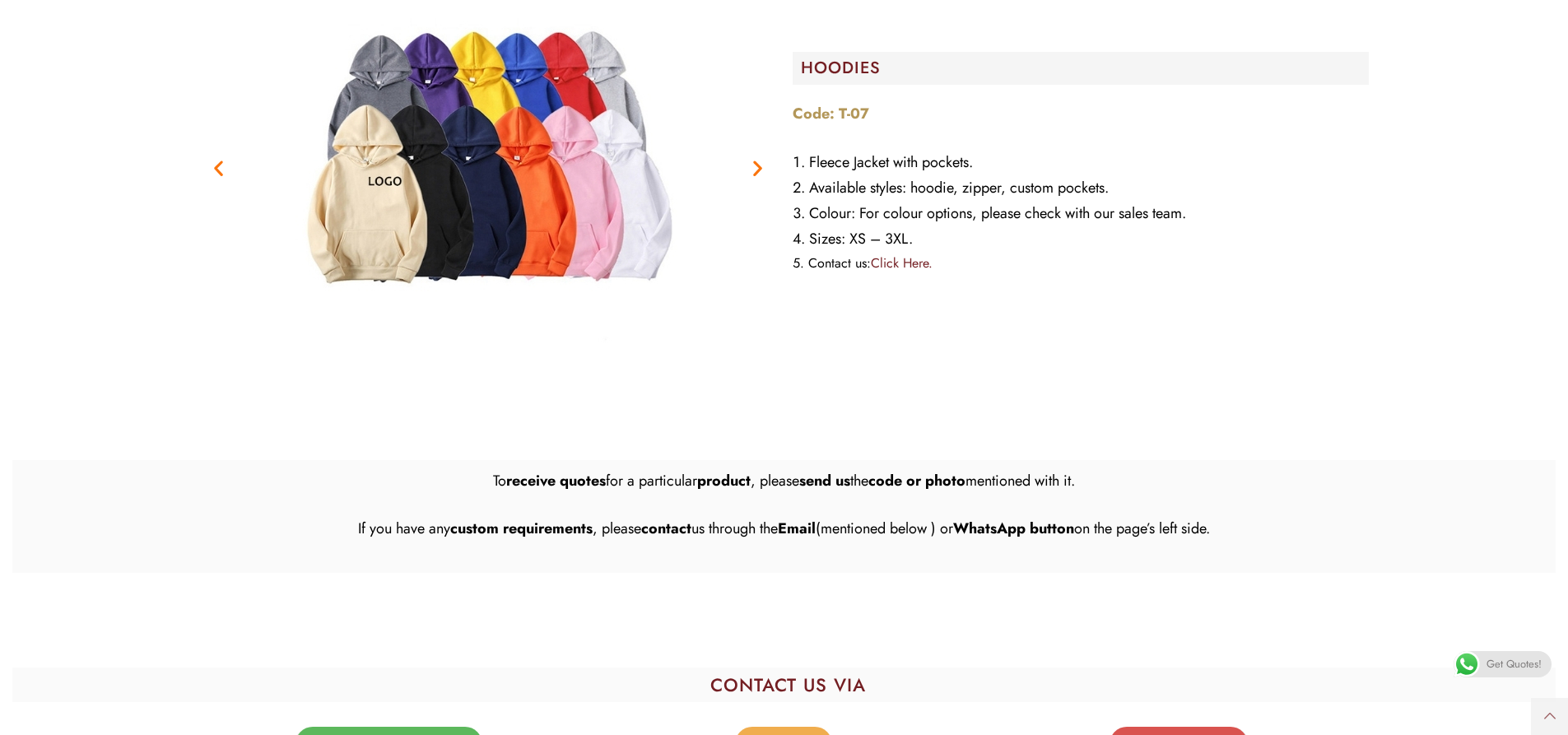
click at [756, 229] on figure "1 / 3" at bounding box center [488, 168] width 576 height 411
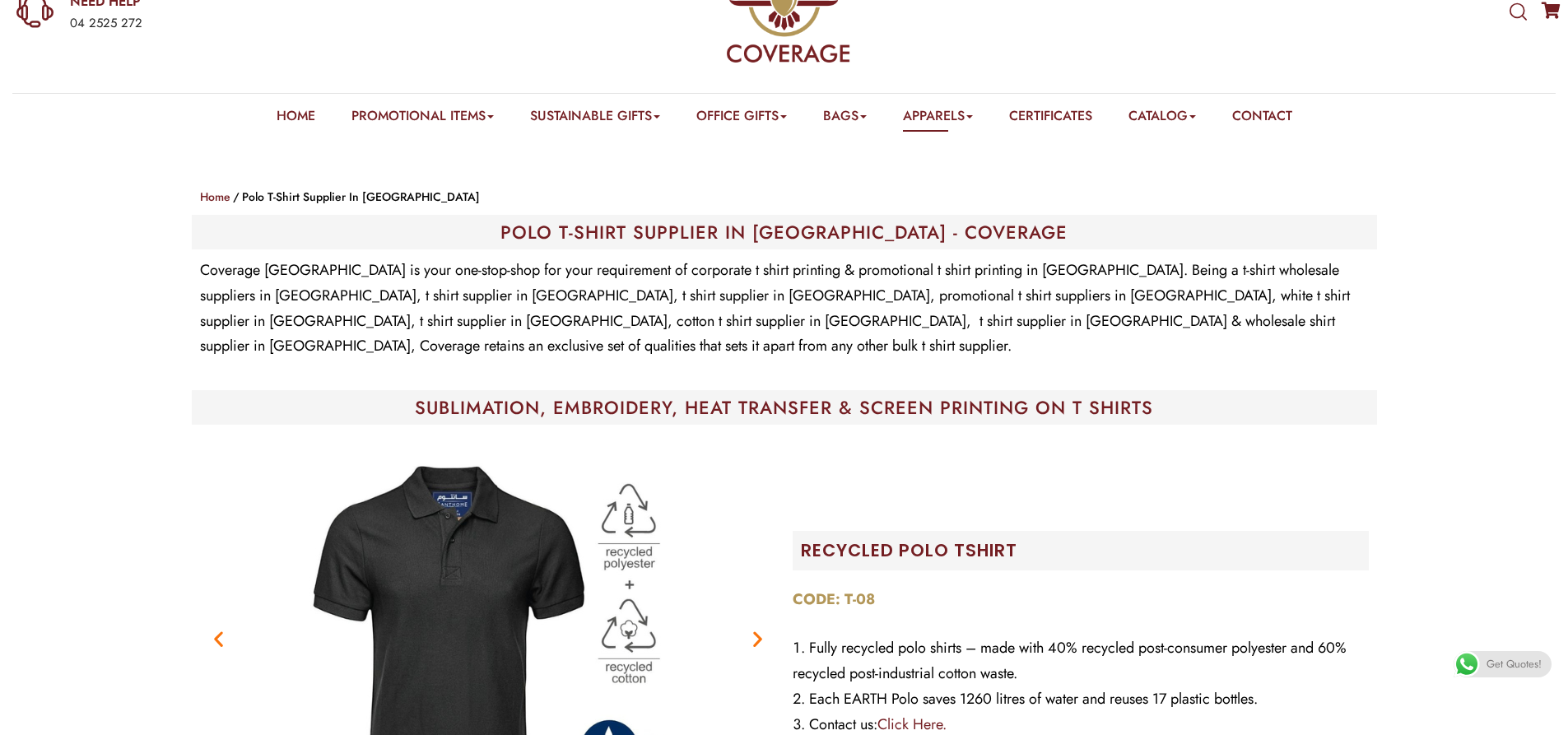
scroll to position [0, 0]
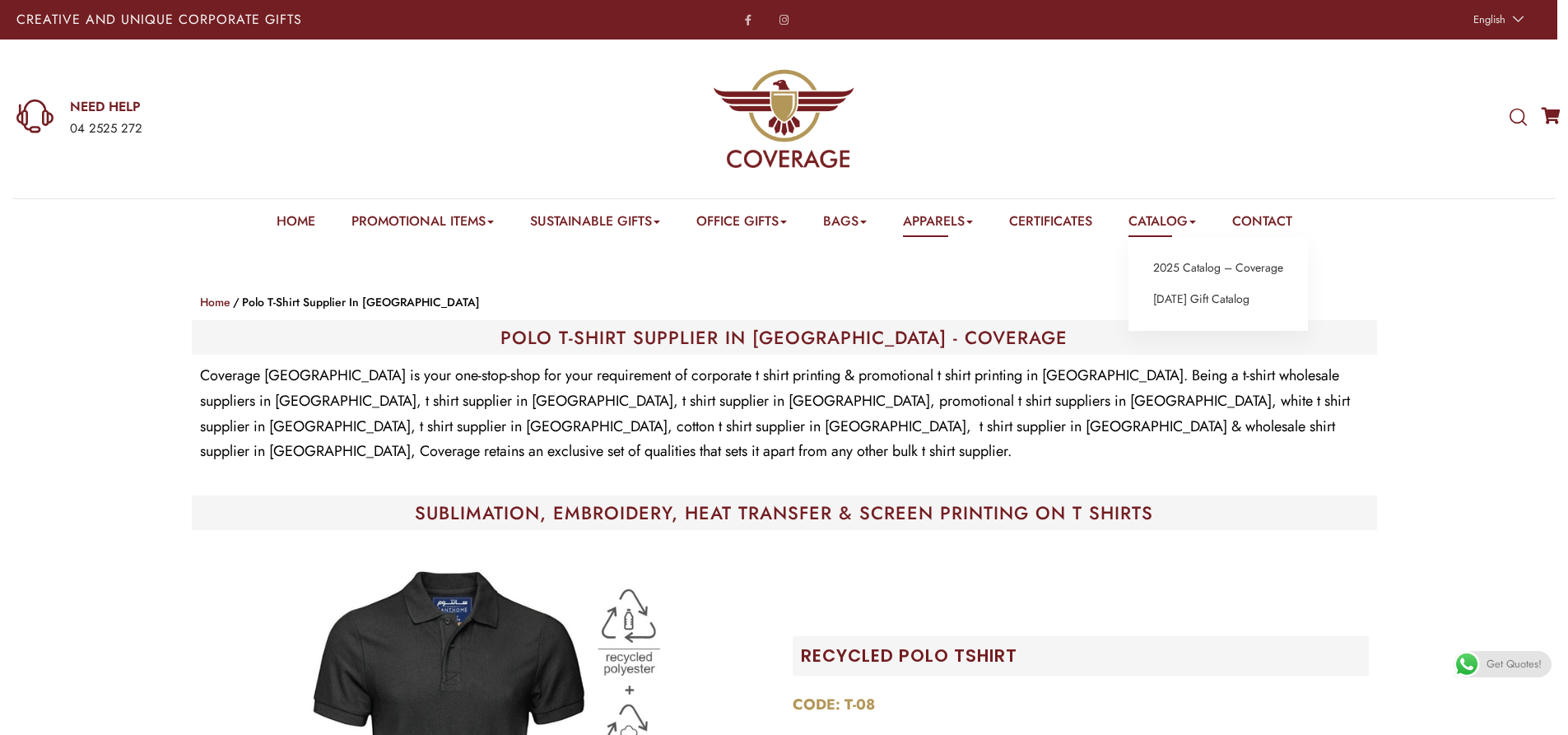
click at [1200, 280] on ul "2025 Catalog – Coverage National Day Gift Catalog" at bounding box center [1217, 284] width 180 height 94
click at [1200, 273] on link "2025 Catalog – Coverage" at bounding box center [1218, 268] width 130 height 22
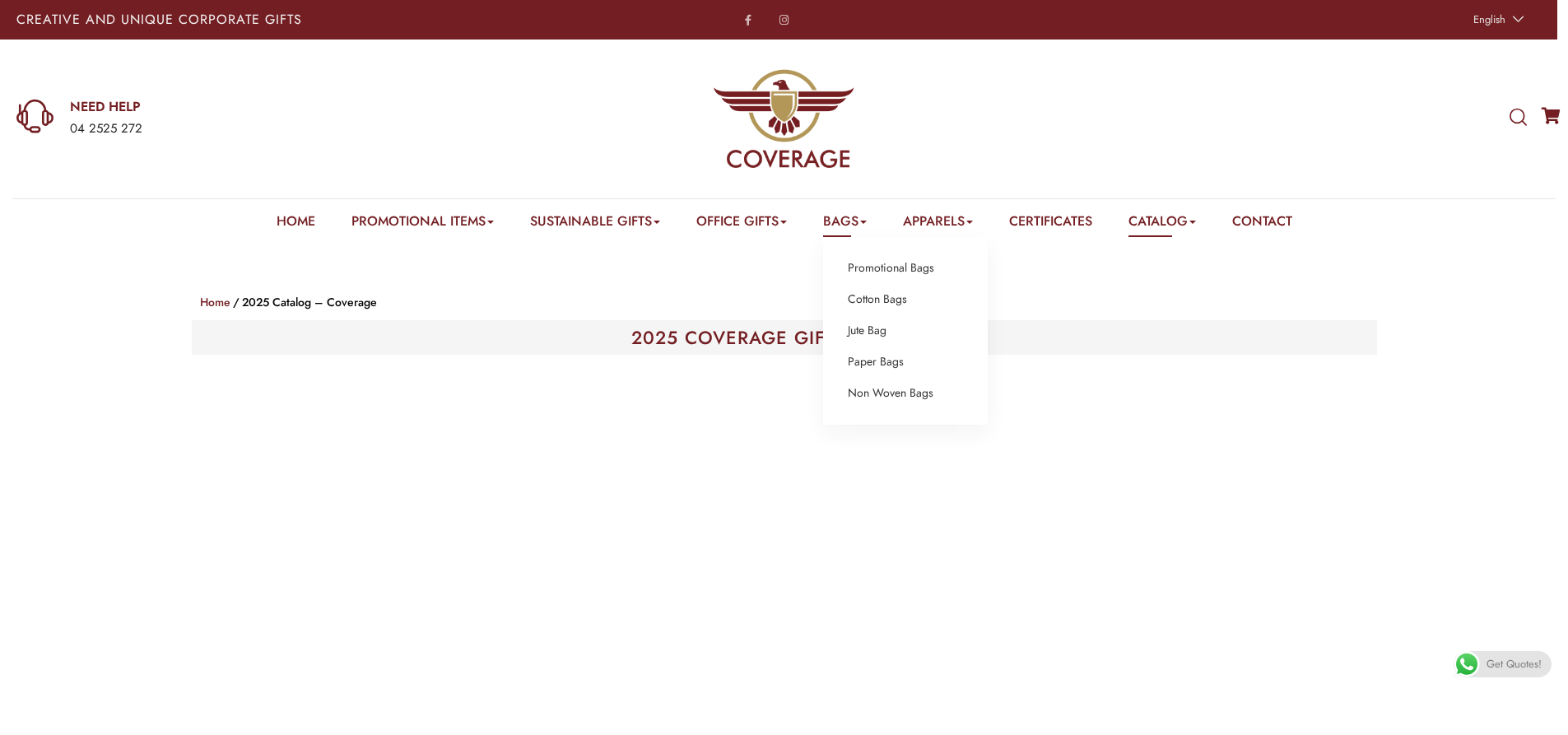
click at [865, 221] on b at bounding box center [863, 221] width 7 height 3
click at [948, 266] on link "Cap" at bounding box center [938, 268] width 21 height 22
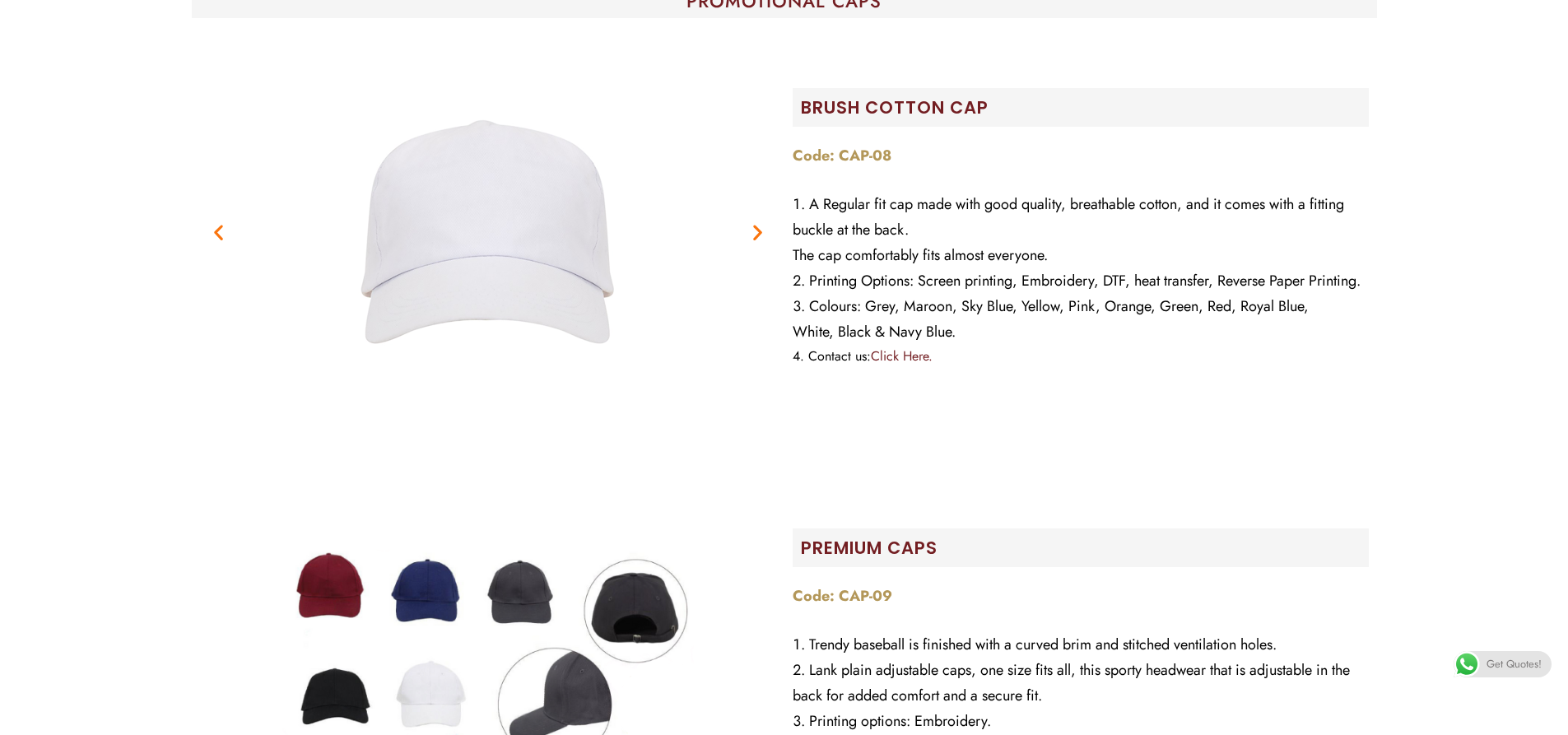
scroll to position [659, 0]
